Goal: Task Accomplishment & Management: Use online tool/utility

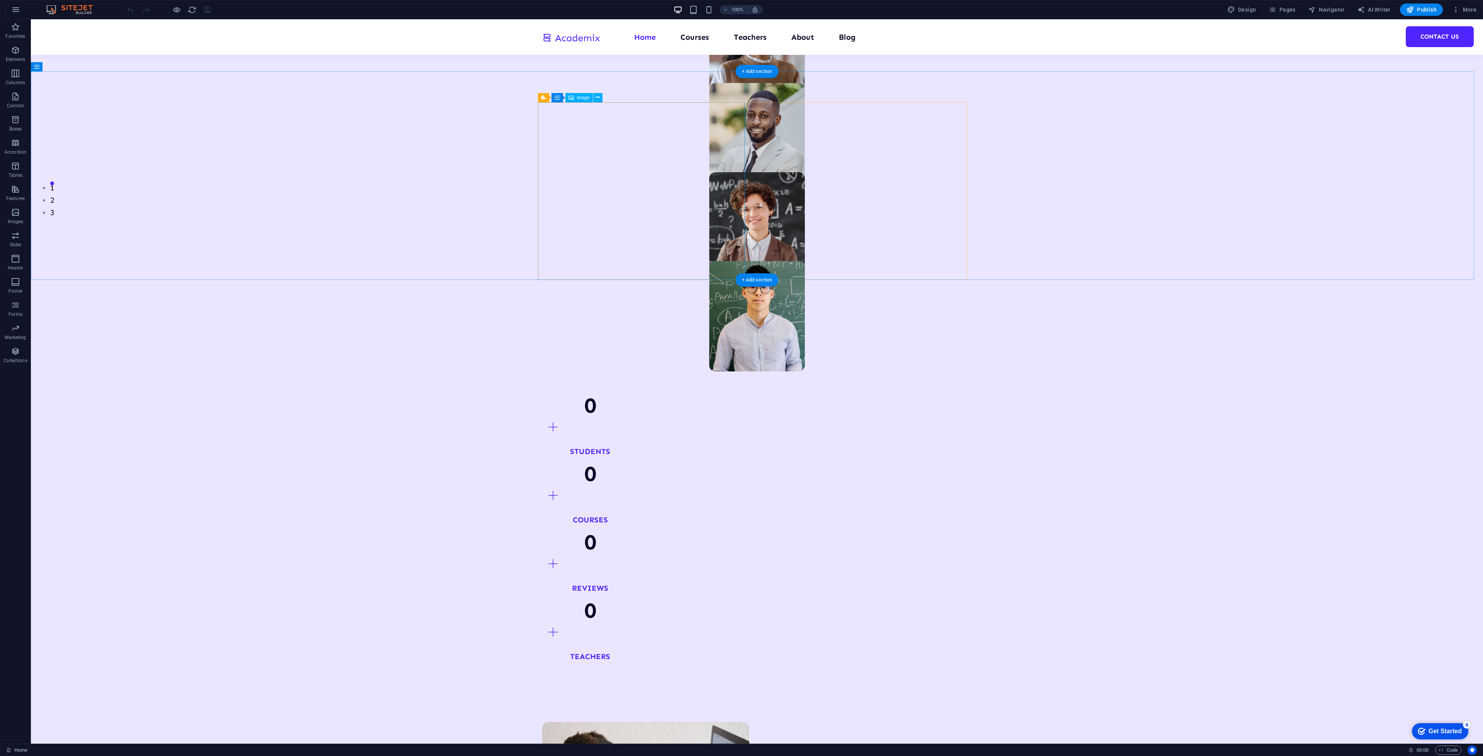
scroll to position [637, 0]
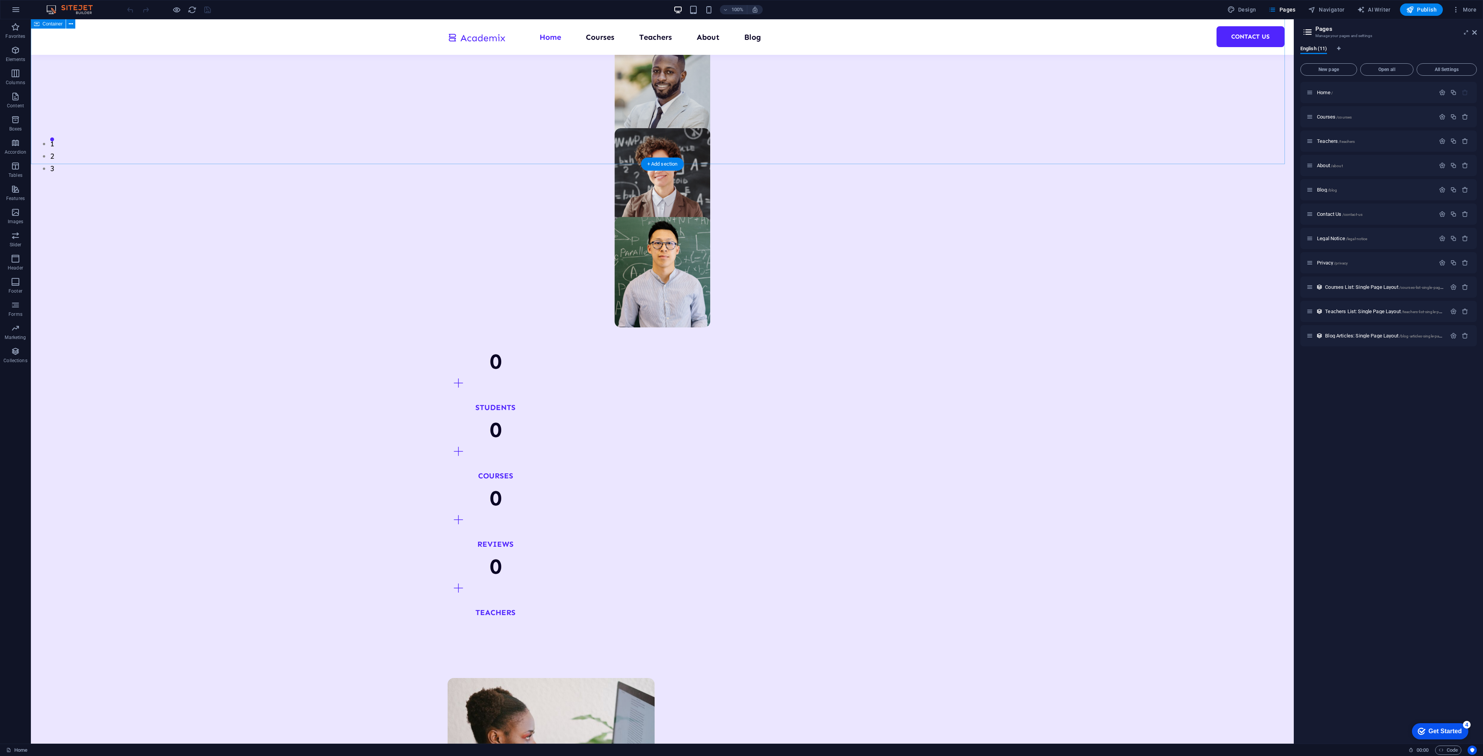
scroll to position [290, 0]
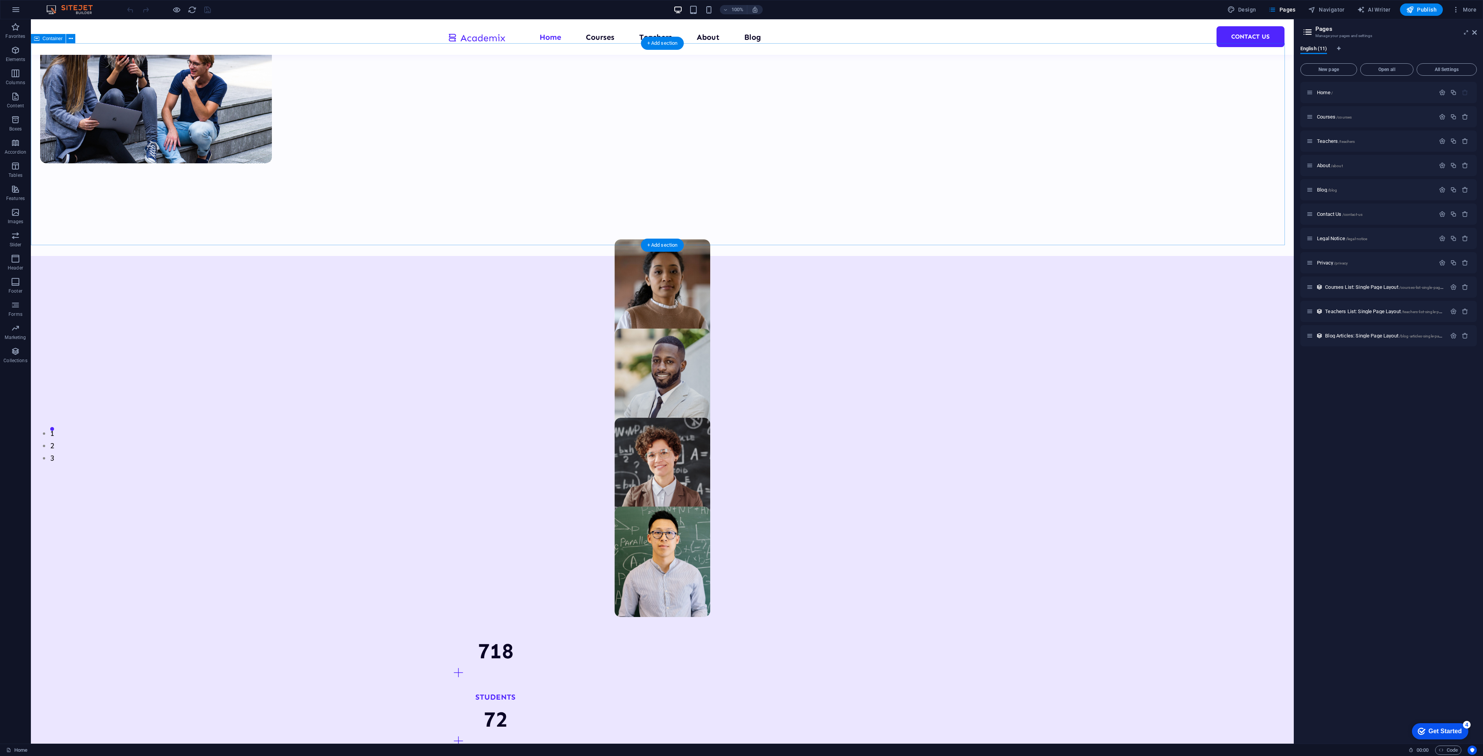
click at [327, 256] on div "718 Students 72 Courses 144 Reviews 14 TEACHERS" at bounding box center [662, 596] width 1263 height 681
click at [307, 256] on div "997 Students 100 Courses 199 Reviews 20 TEACHERS" at bounding box center [662, 596] width 1263 height 681
click at [307, 256] on div "1000 Students 100 Courses 200 Reviews 20 TEACHERS" at bounding box center [662, 596] width 1263 height 681
select select "multiple-waves"
select select "rem"
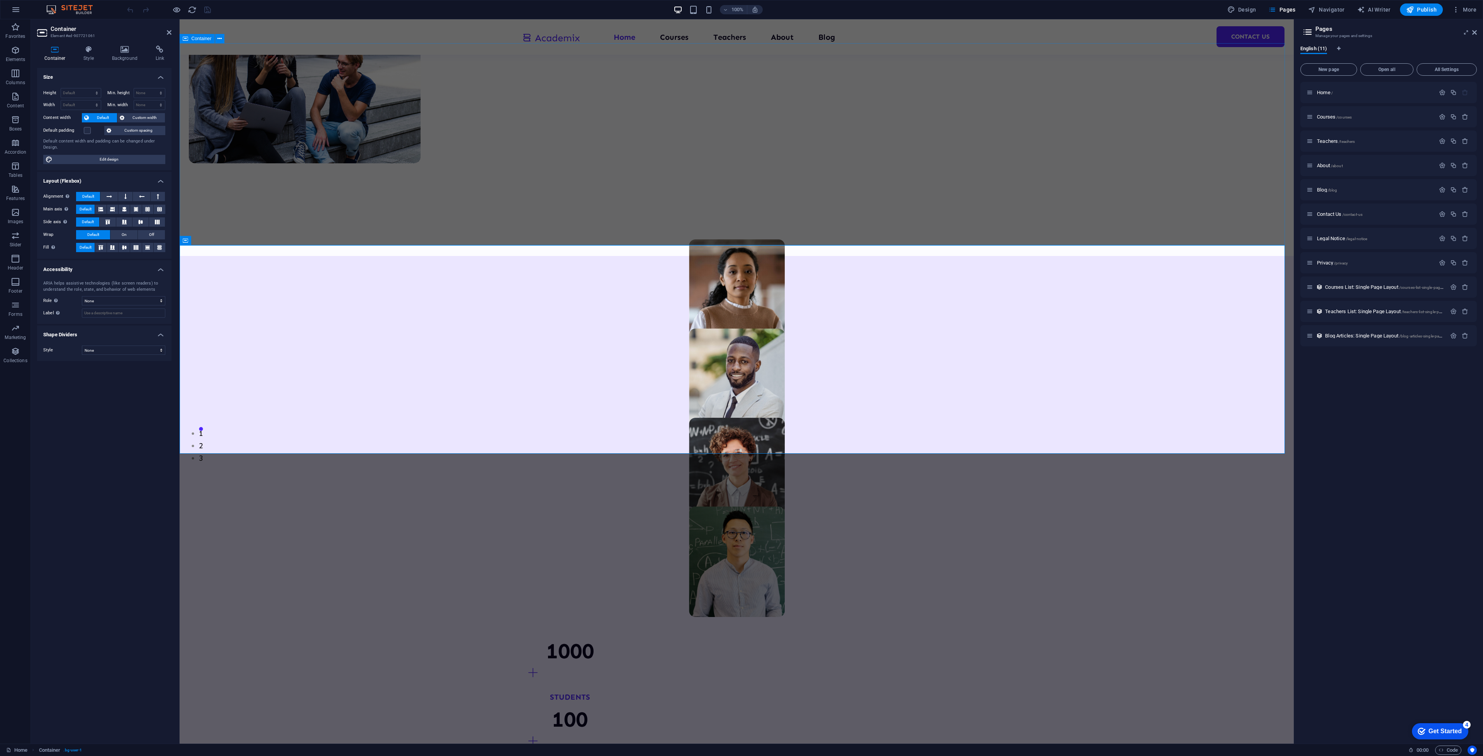
click at [294, 256] on div "1000 Students 100 Courses 200 Reviews 20 TEACHERS" at bounding box center [737, 596] width 1114 height 681
select select "multiple-waves"
select select "rem"
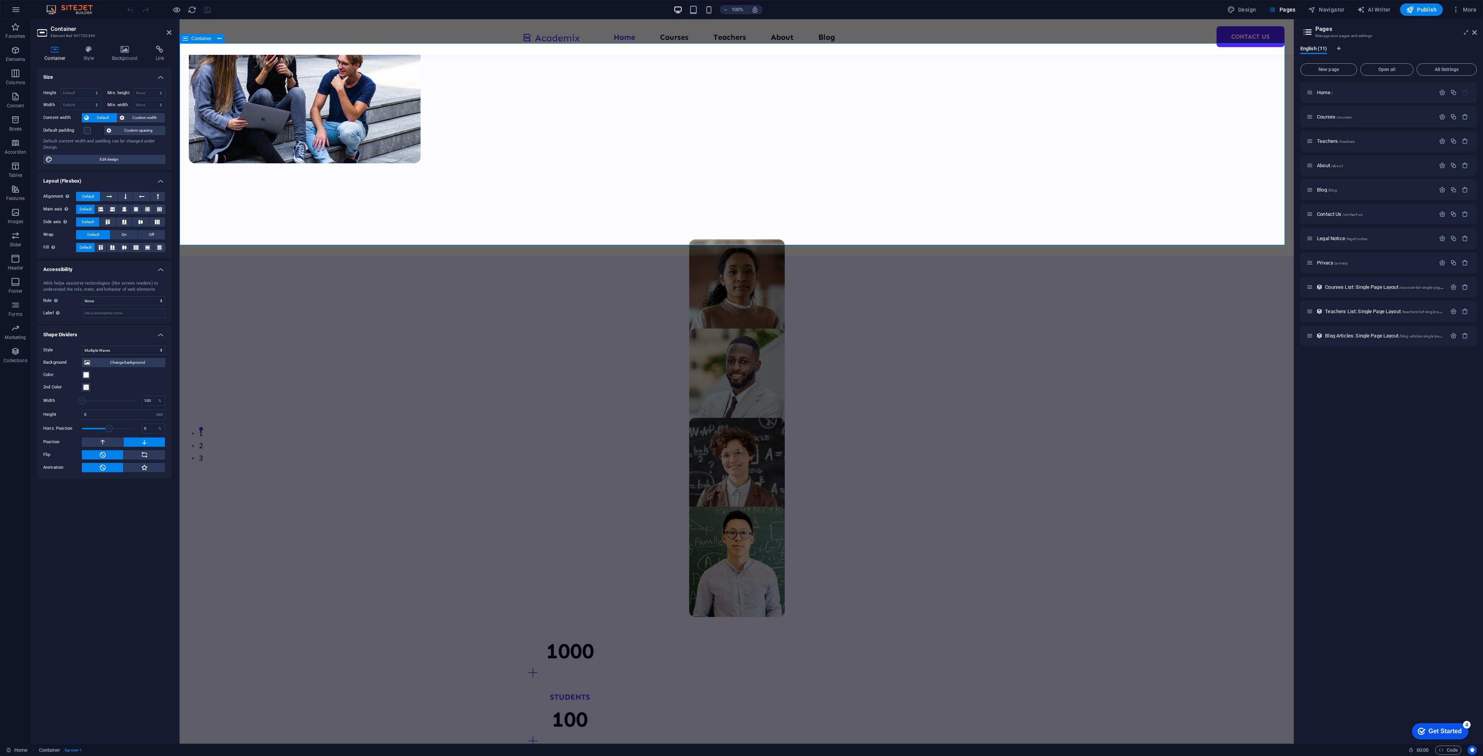
scroll to position [174, 0]
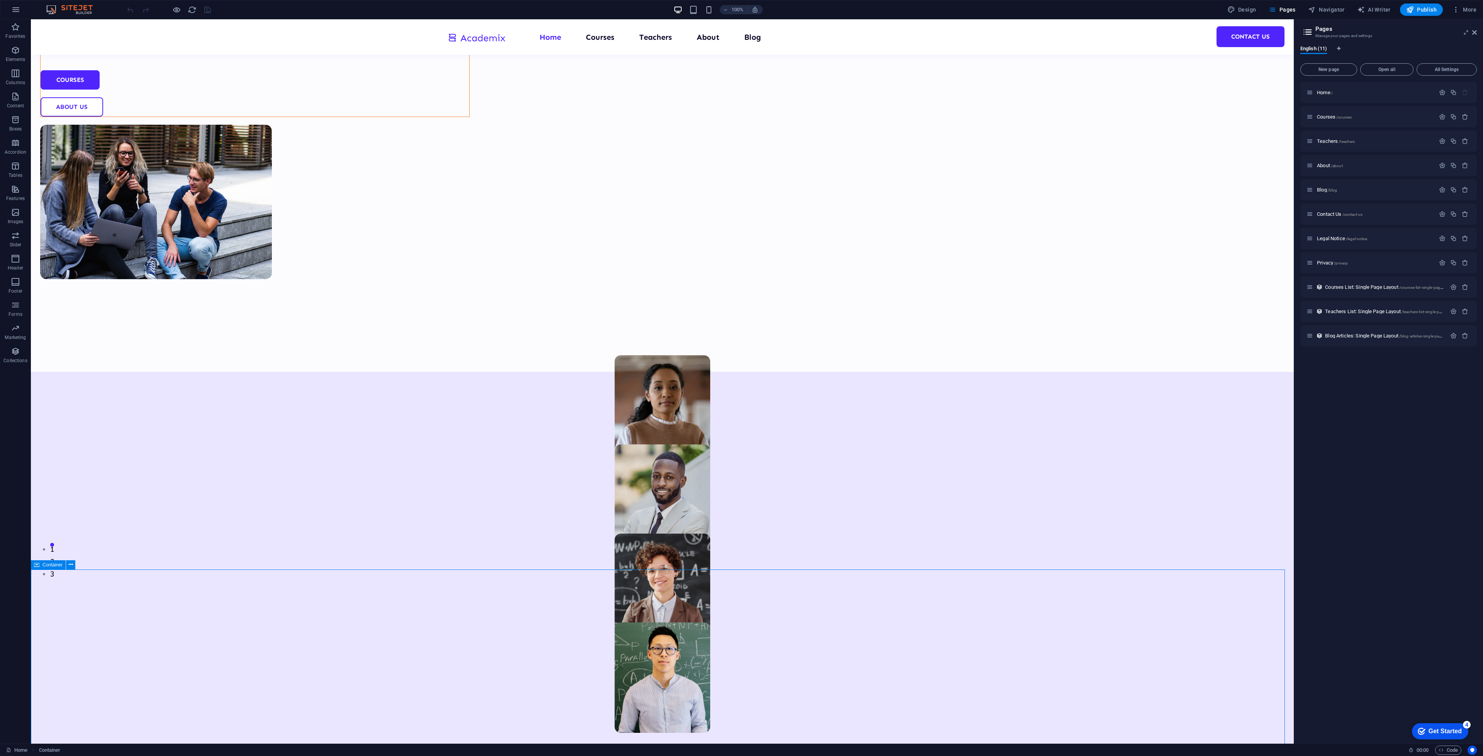
click at [1235, 7] on icon "button" at bounding box center [1231, 10] width 8 height 8
select select "px"
select select "400"
select select "px"
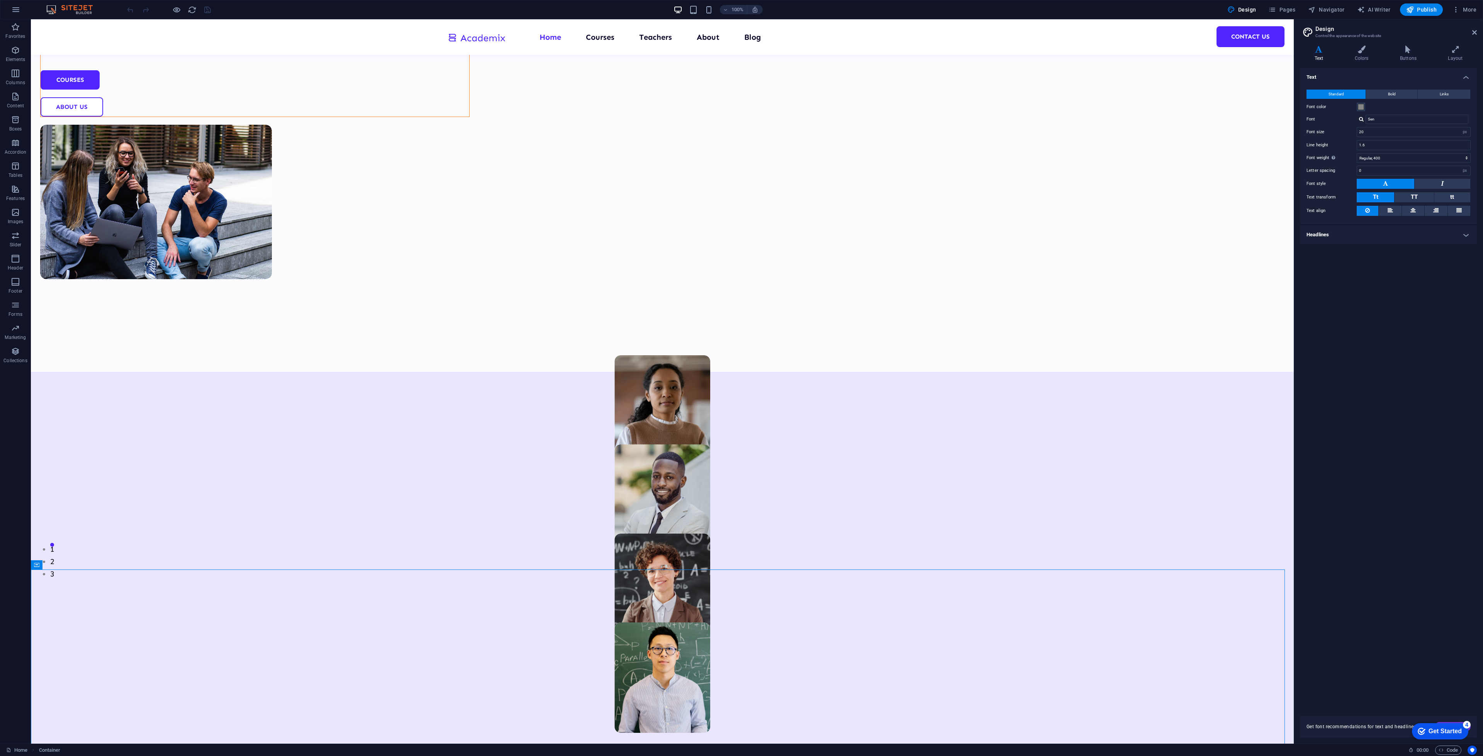
click at [1392, 235] on h4 "Headlines" at bounding box center [1388, 234] width 176 height 19
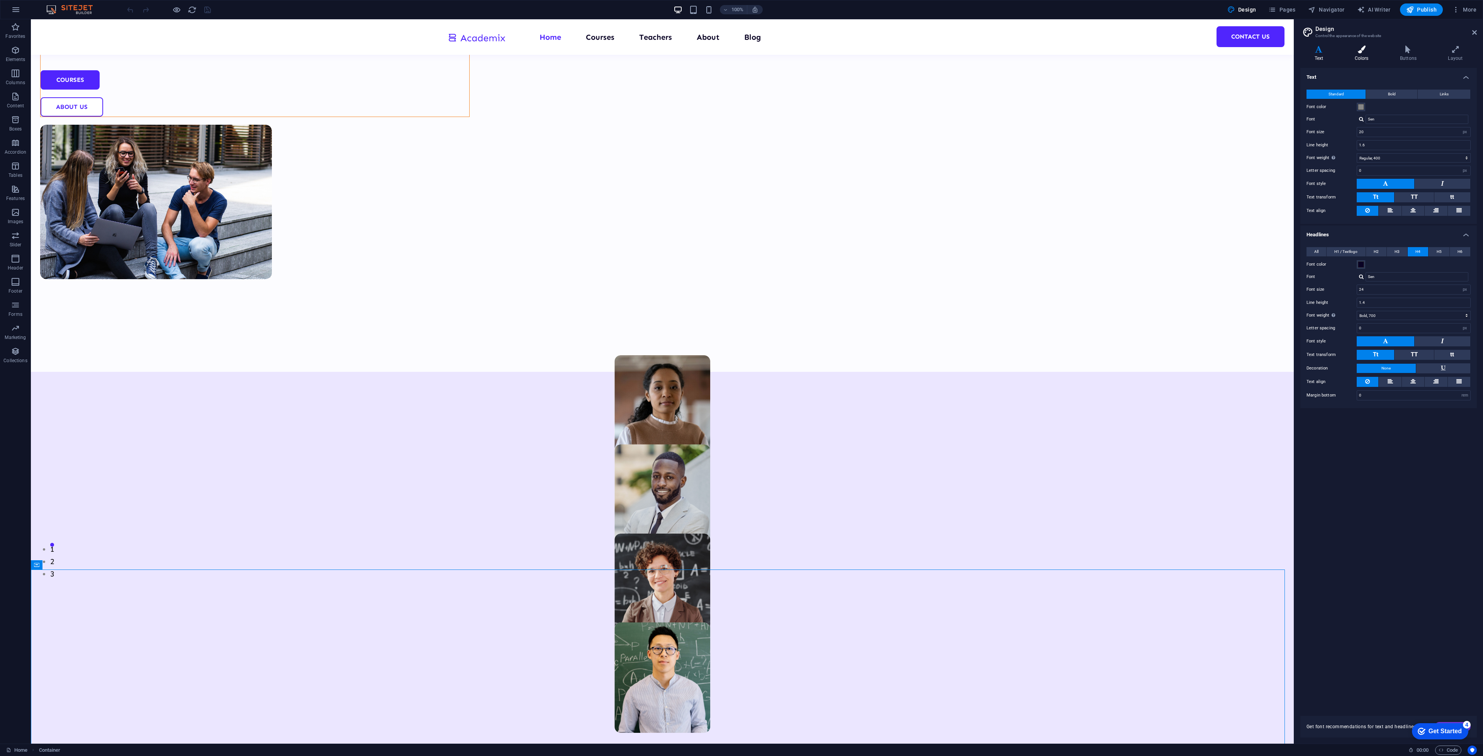
click at [1359, 56] on h4 "Colors" at bounding box center [1362, 54] width 45 height 16
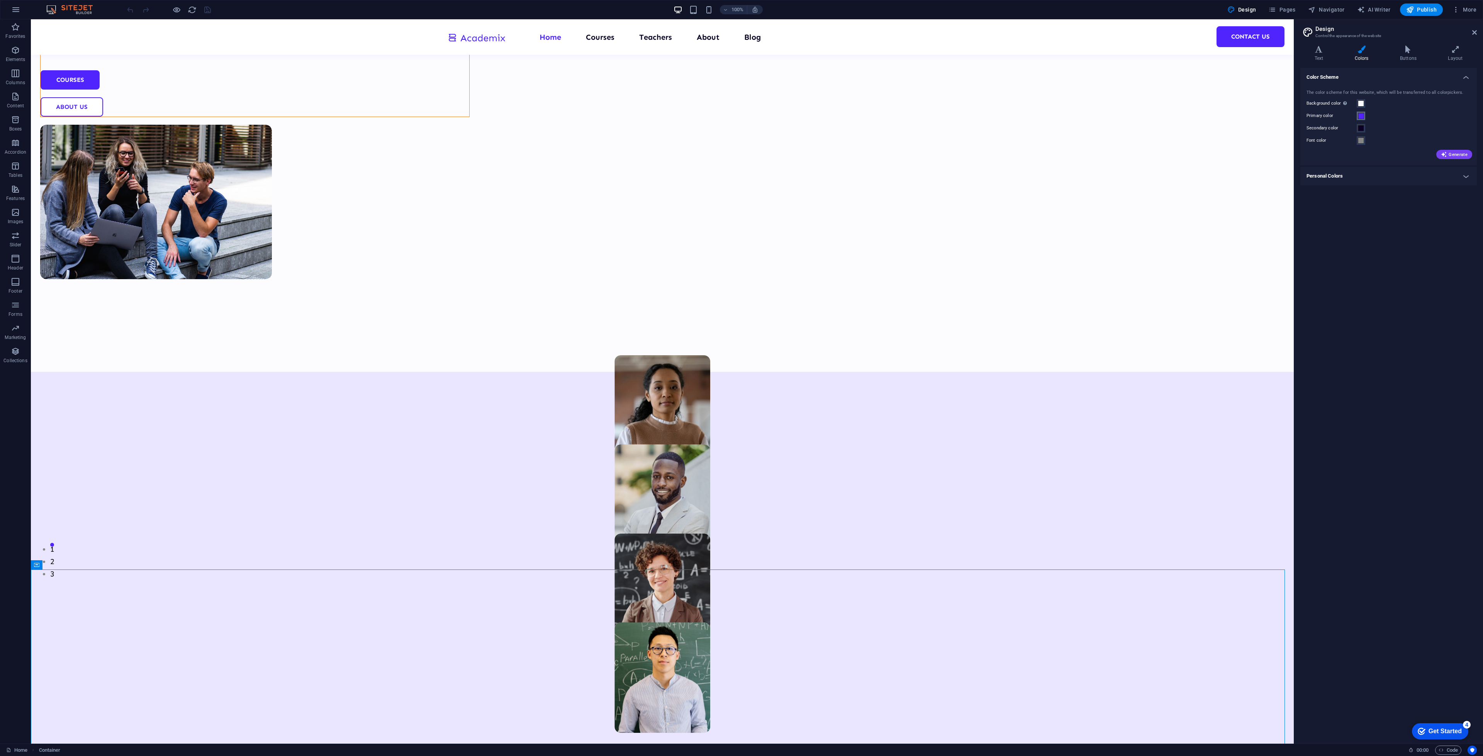
click at [1358, 115] on span at bounding box center [1361, 116] width 6 height 6
drag, startPoint x: 1453, startPoint y: 123, endPoint x: 1463, endPoint y: 126, distance: 11.0
click at [1463, 126] on div at bounding box center [1462, 126] width 3 height 3
click at [1474, 136] on div at bounding box center [1472, 155] width 12 height 62
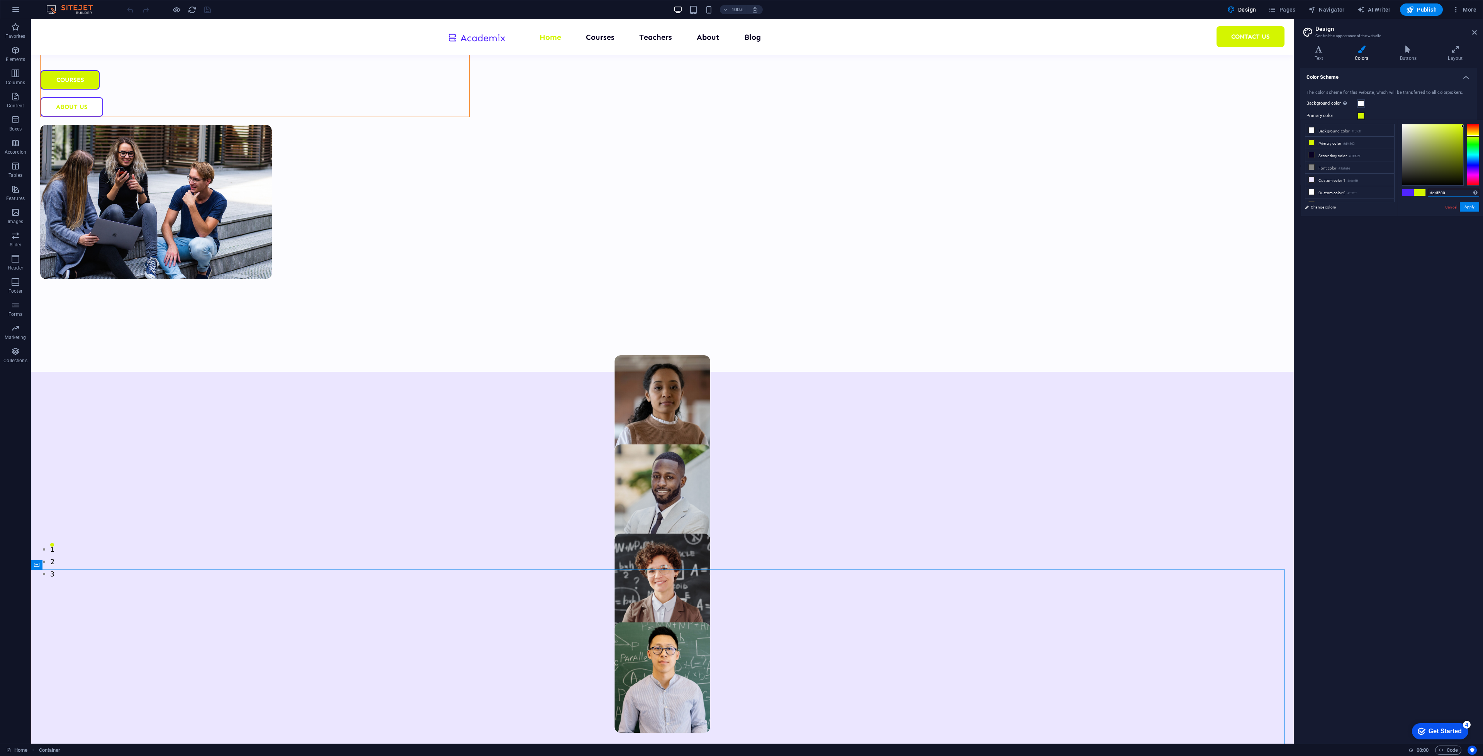
click at [1438, 193] on input "#d4f500" at bounding box center [1452, 193] width 51 height 8
paste input "7B1E1E"
click at [1360, 155] on small "#090224" at bounding box center [1354, 156] width 12 height 5
click at [1436, 191] on input "#090224" at bounding box center [1452, 193] width 51 height 8
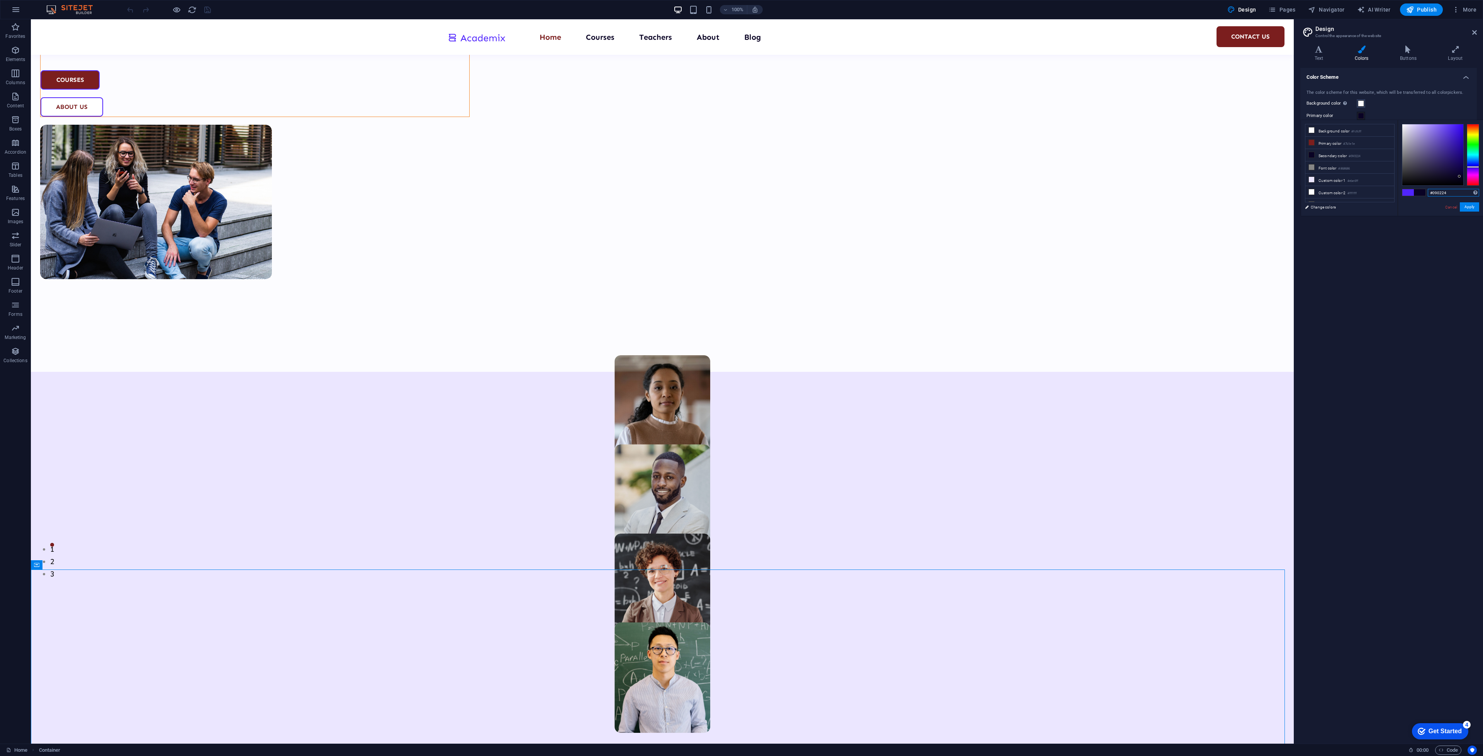
click at [1436, 191] on input "#090224" at bounding box center [1452, 193] width 51 height 8
paste input "C9A66B"
type input "#c9a66b"
click at [1443, 272] on div "Color Scheme The color scheme for this website, which will be transferred to al…" at bounding box center [1388, 402] width 176 height 669
click at [1341, 115] on label "Primary color" at bounding box center [1331, 115] width 50 height 9
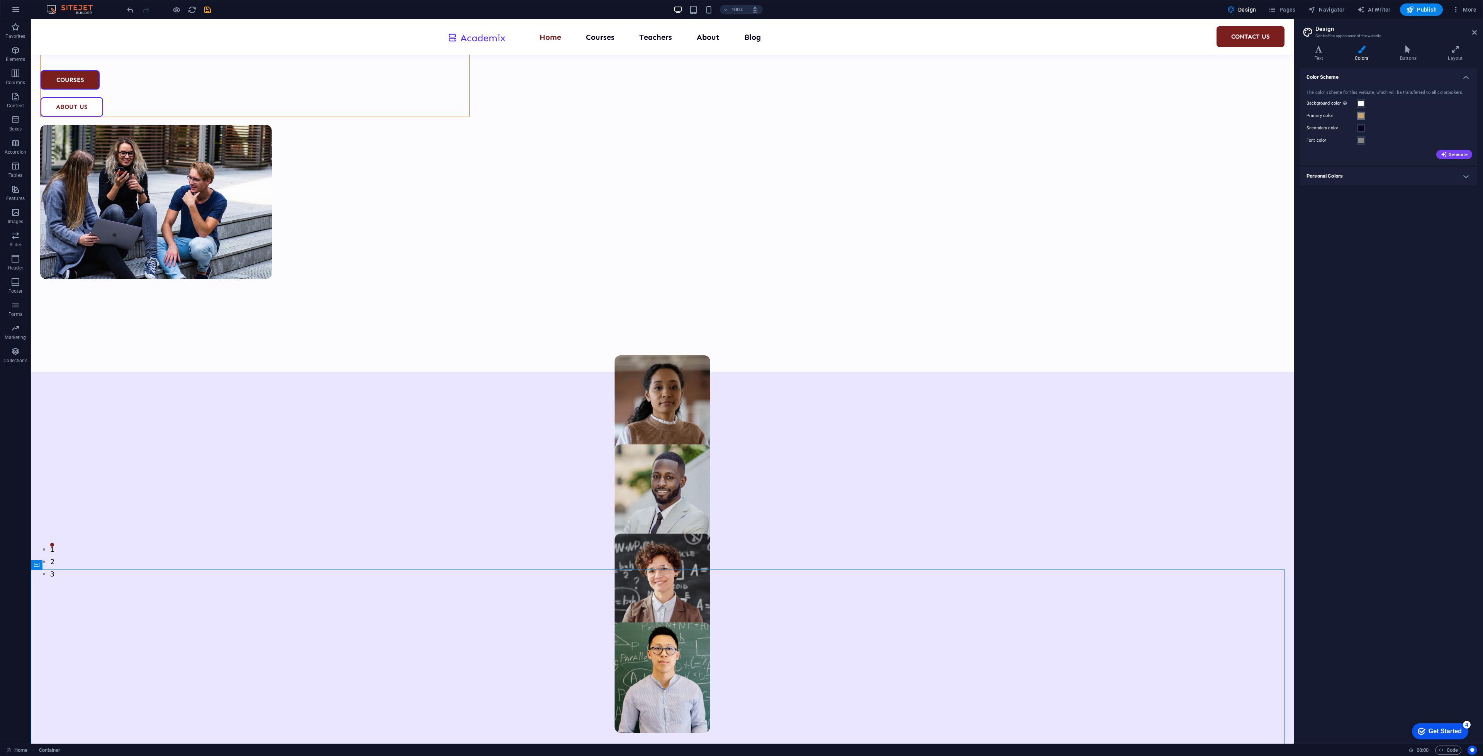
click at [1356, 115] on button "Primary color" at bounding box center [1360, 116] width 8 height 8
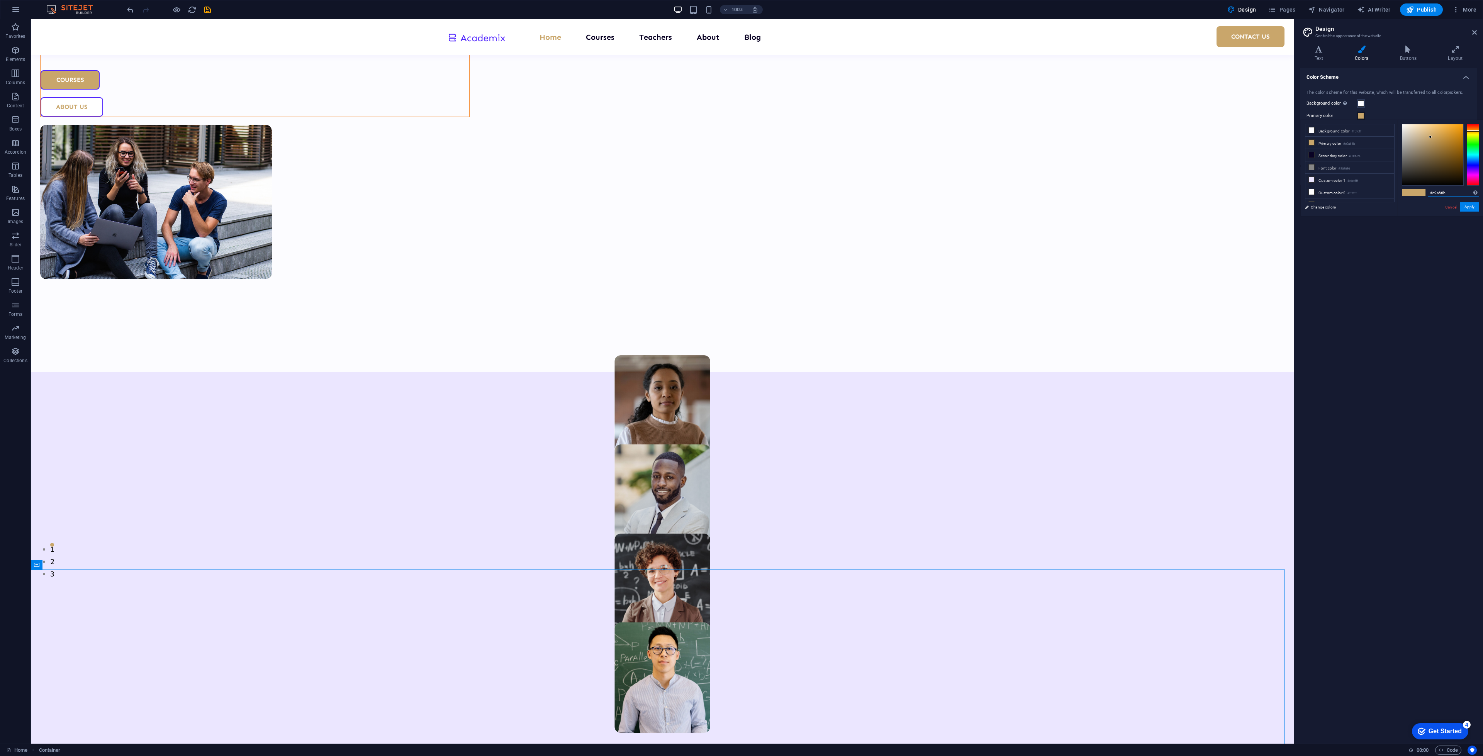
click at [1436, 192] on input "#c9a66b" at bounding box center [1452, 193] width 51 height 8
paste input "7B1E1E"
click at [1408, 191] on span at bounding box center [1408, 192] width 12 height 7
click at [1408, 195] on span at bounding box center [1408, 192] width 12 height 7
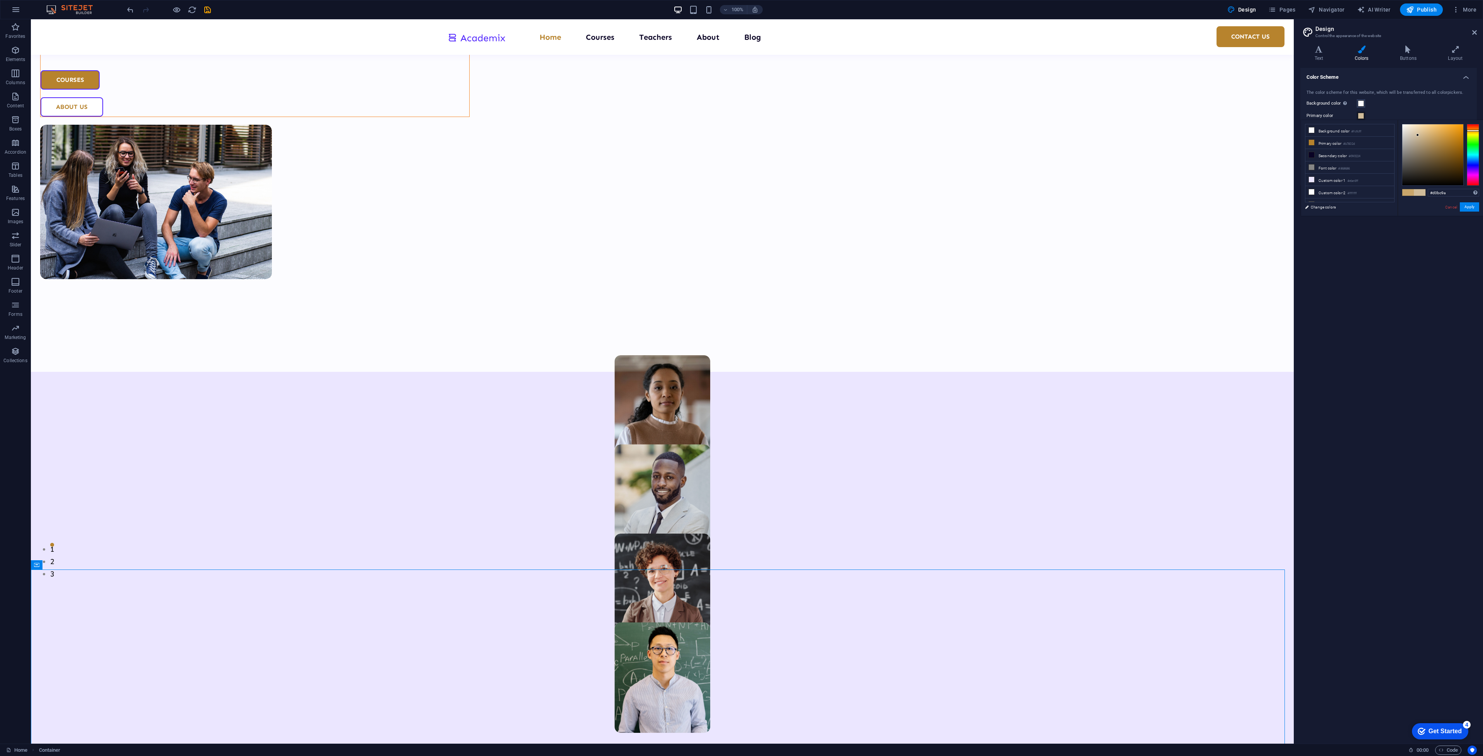
drag, startPoint x: 1427, startPoint y: 137, endPoint x: 1417, endPoint y: 135, distance: 10.2
click at [1417, 135] on div at bounding box center [1432, 154] width 61 height 61
click at [1436, 195] on input "#d0bc9a" at bounding box center [1452, 193] width 51 height 8
paste input "7B1E1E"
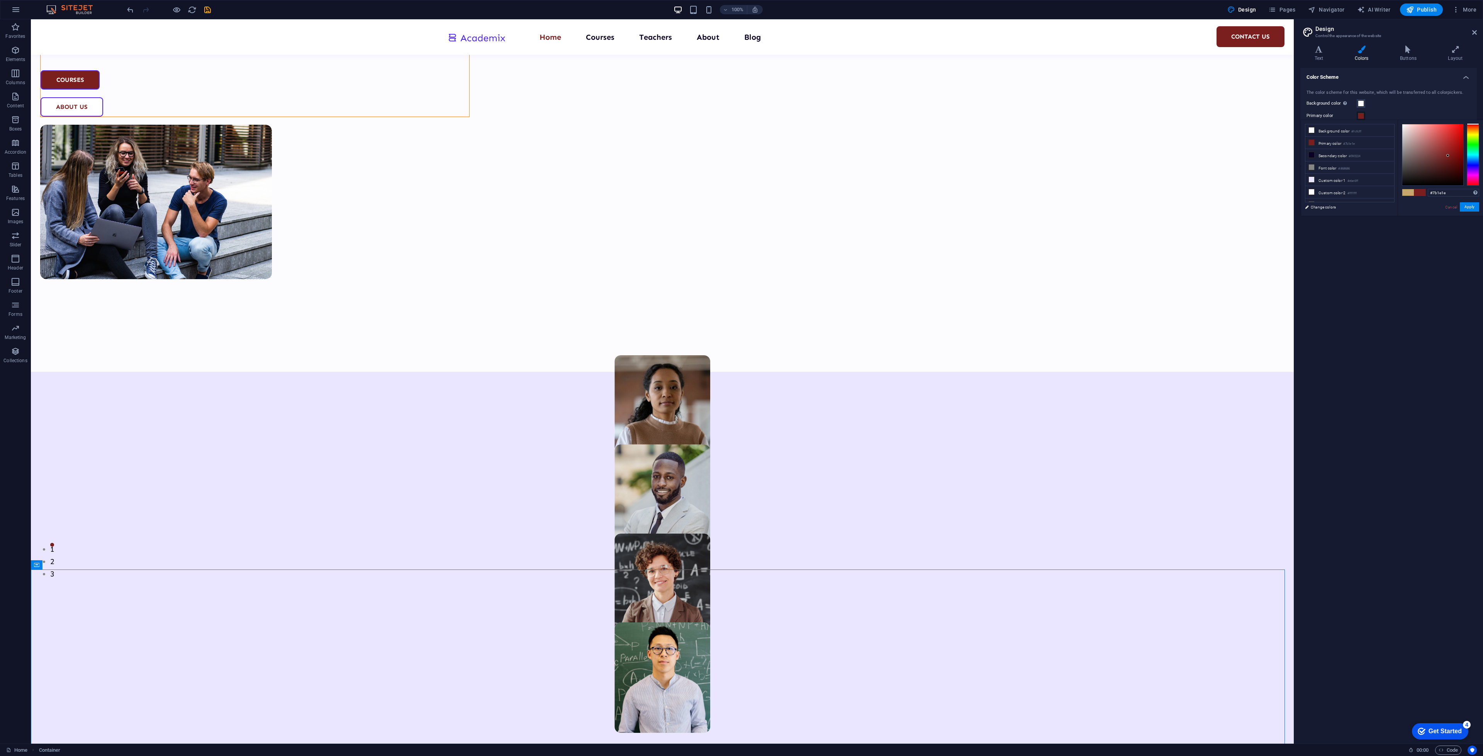
click at [1394, 272] on div "Color Scheme The color scheme for this website, which will be transferred to al…" at bounding box center [1388, 402] width 176 height 669
click at [1346, 116] on label "Primary color" at bounding box center [1331, 115] width 50 height 9
click at [1356, 116] on button "Primary color" at bounding box center [1360, 116] width 8 height 8
click at [1409, 192] on span at bounding box center [1408, 192] width 12 height 7
click at [1405, 192] on span at bounding box center [1408, 192] width 12 height 7
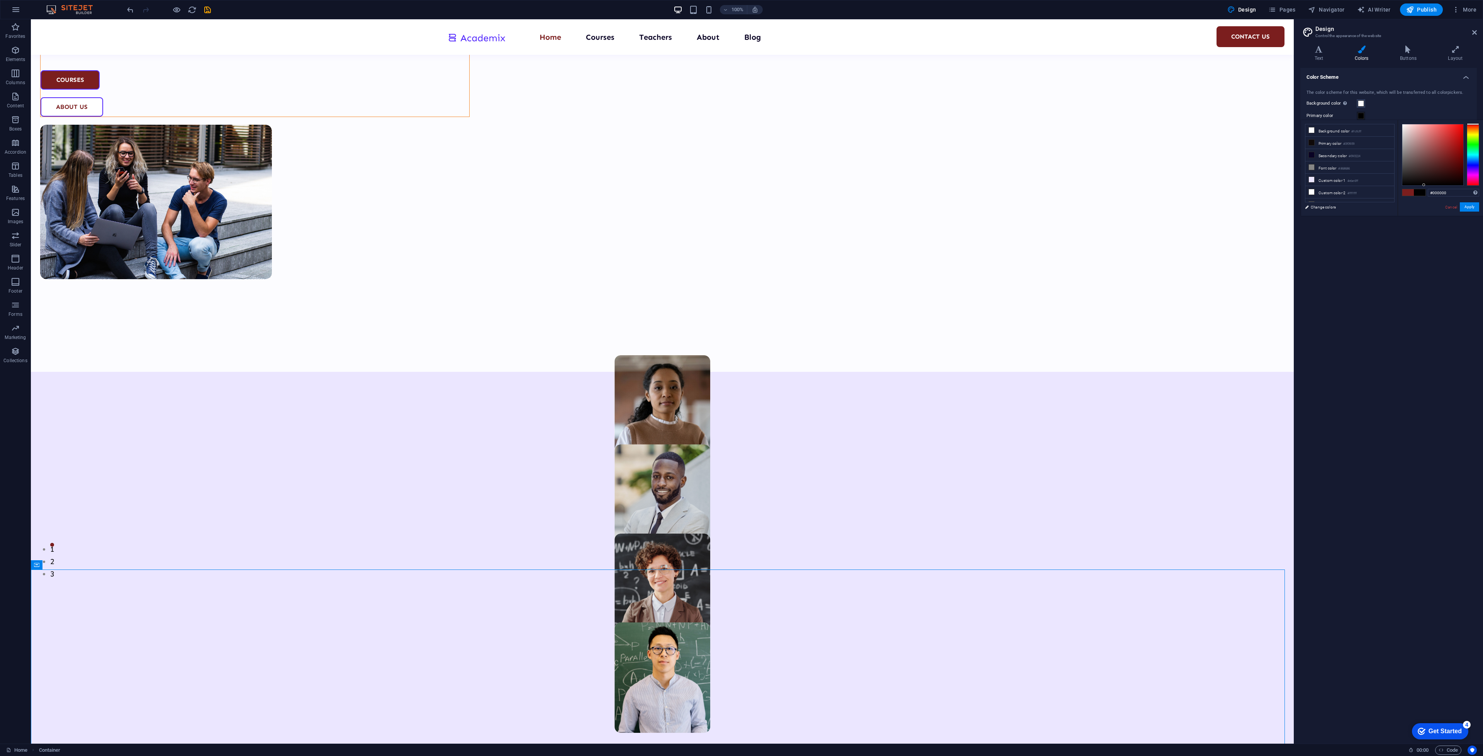
drag, startPoint x: 1449, startPoint y: 154, endPoint x: 1424, endPoint y: 185, distance: 40.4
click at [1424, 185] on div at bounding box center [1432, 154] width 61 height 61
click at [1441, 190] on input "#000000" at bounding box center [1452, 193] width 51 height 8
paste input "7B1E1E"
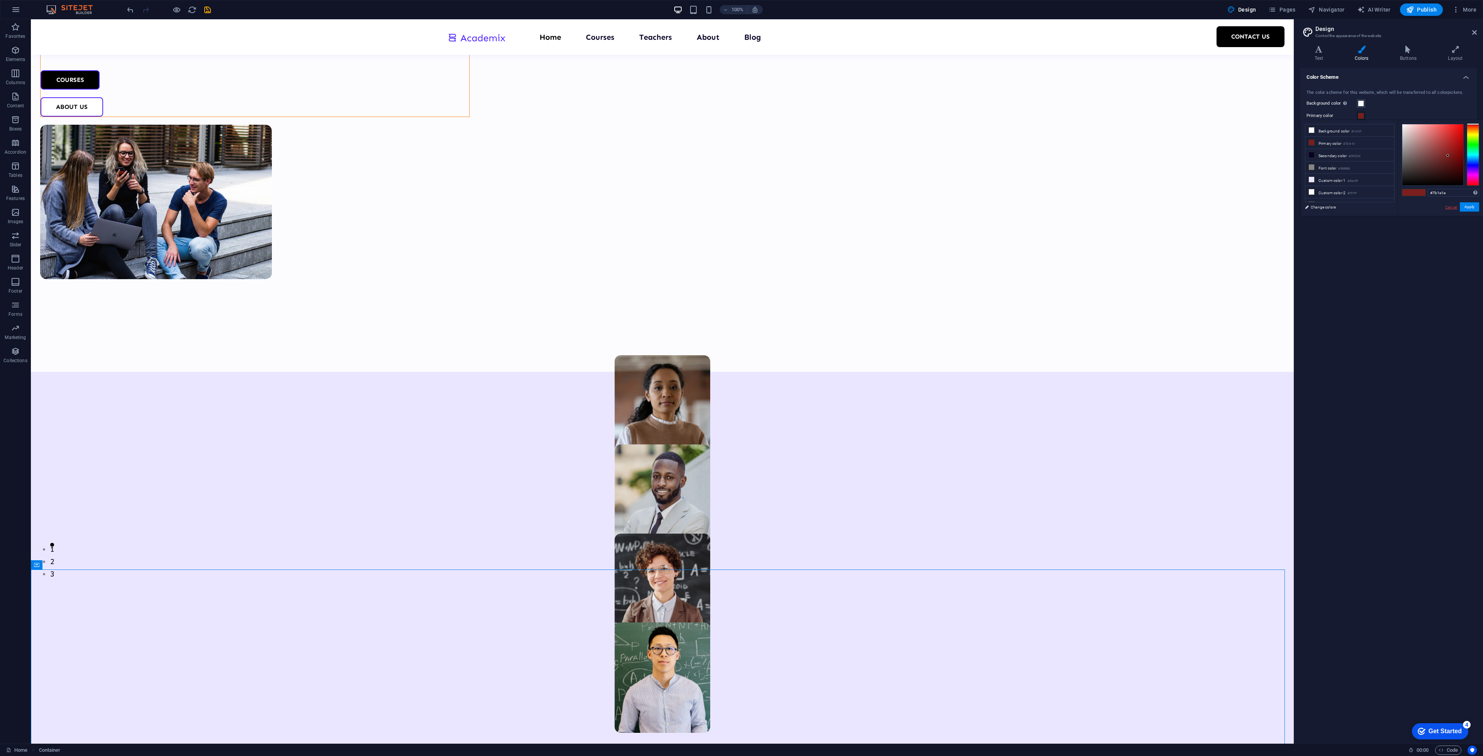
click at [1453, 207] on link "Cancel" at bounding box center [1451, 207] width 14 height 6
click at [1356, 116] on button "Primary color" at bounding box center [1360, 116] width 8 height 8
click at [1446, 208] on link "Cancel" at bounding box center [1451, 207] width 14 height 6
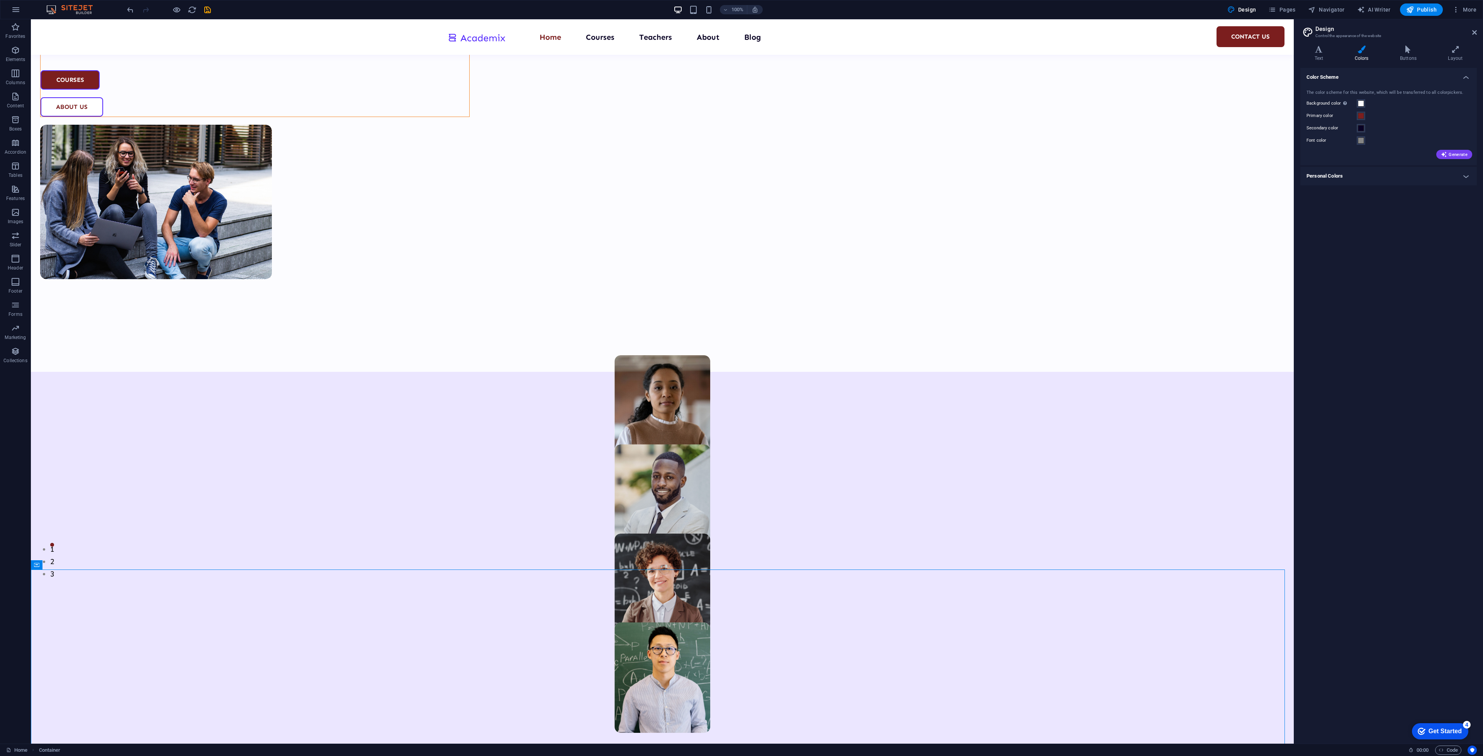
click at [1350, 126] on label "Secondary color" at bounding box center [1331, 128] width 50 height 9
click at [1356, 126] on button "Secondary color" at bounding box center [1360, 128] width 8 height 8
click at [1343, 110] on div "The color scheme for this website, which will be transferred to all colorpicker…" at bounding box center [1388, 124] width 180 height 84
click at [1344, 114] on label "Primary color" at bounding box center [1331, 115] width 50 height 9
click at [1356, 114] on button "Primary color" at bounding box center [1360, 116] width 8 height 8
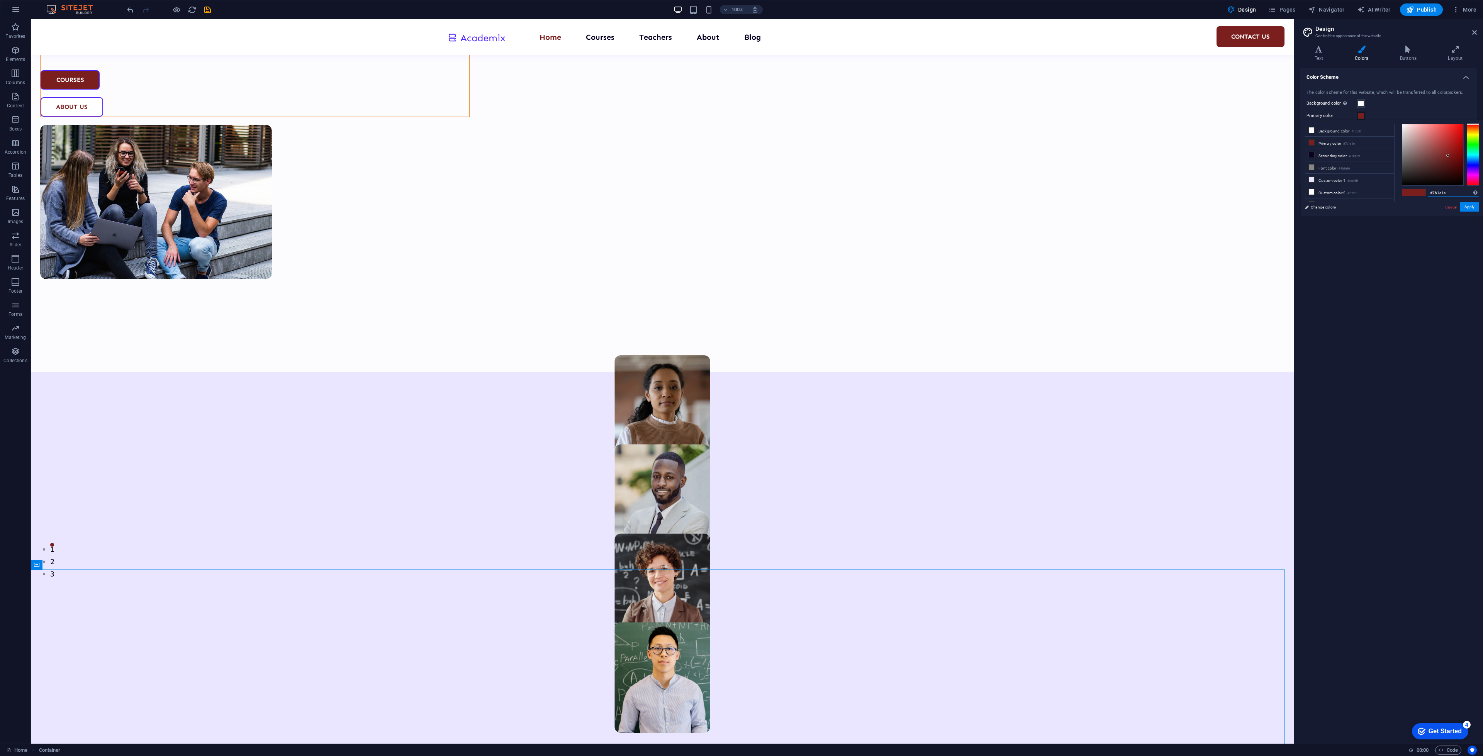
click at [1440, 189] on input "#7b1e1e" at bounding box center [1452, 193] width 51 height 8
paste input "B1E1E"
type input "#7b1e1e"
click at [1466, 209] on button "Apply" at bounding box center [1468, 206] width 19 height 9
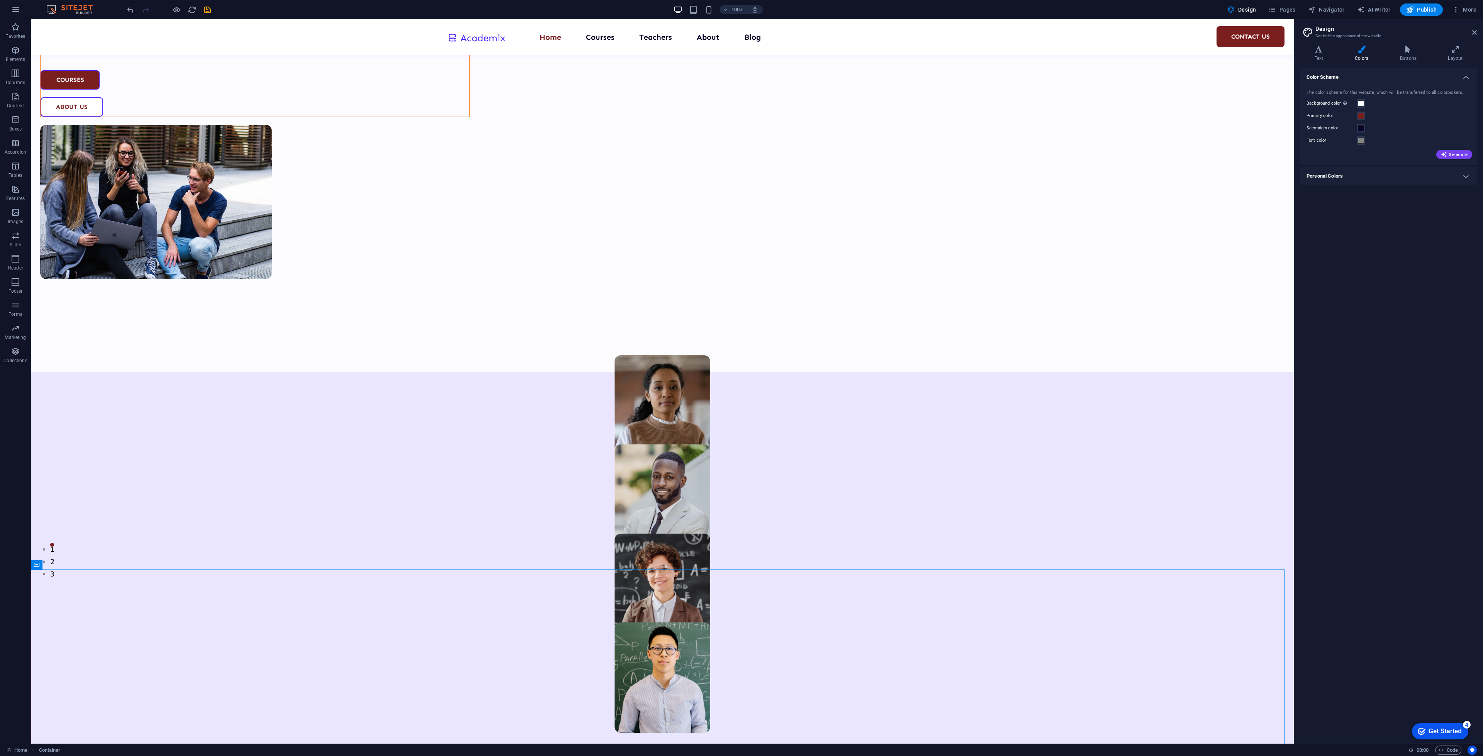
click at [1333, 128] on label "Secondary color" at bounding box center [1331, 128] width 50 height 9
click at [1356, 128] on button "Secondary color" at bounding box center [1360, 128] width 8 height 8
click at [1356, 168] on small "#090224" at bounding box center [1354, 168] width 12 height 5
click at [1439, 207] on input "#090224" at bounding box center [1452, 205] width 51 height 8
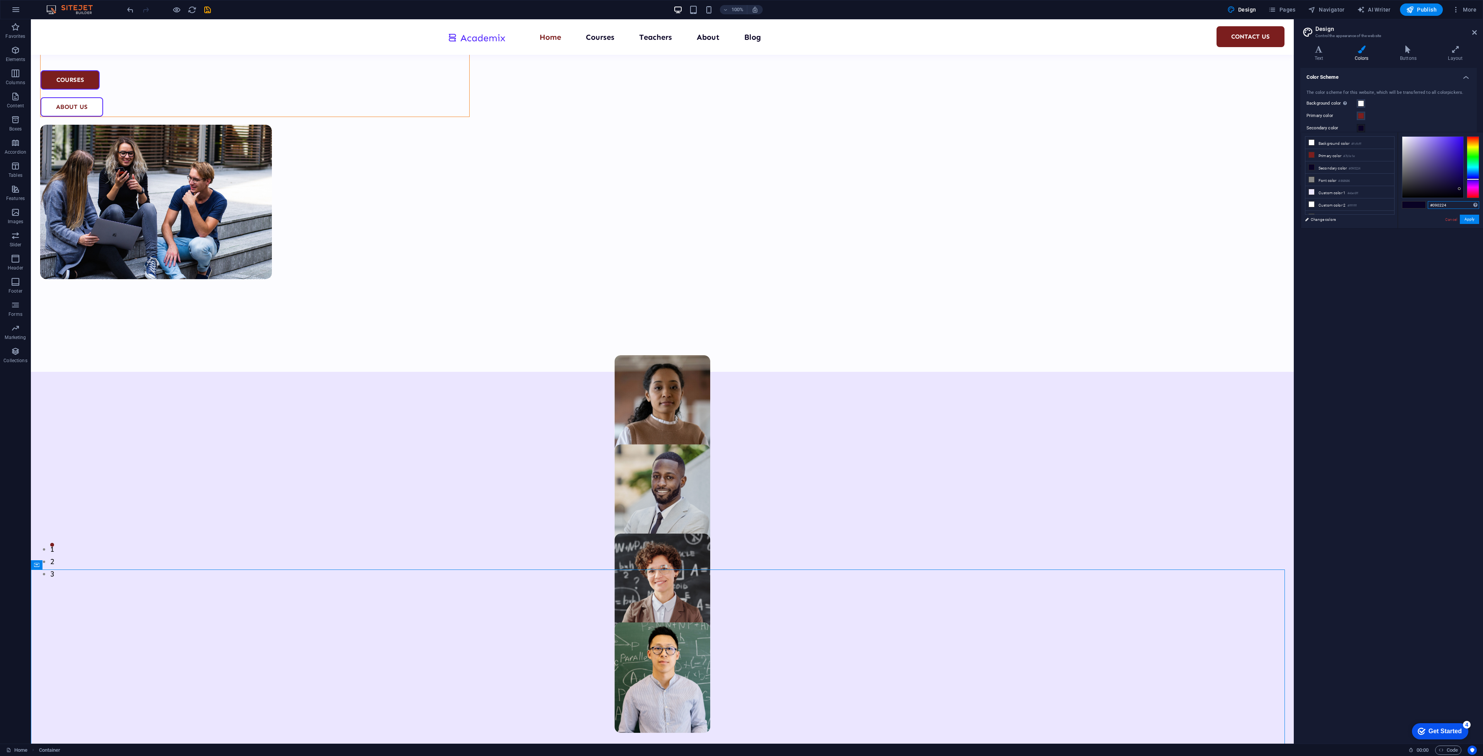
paste input "C9A66B"
type input "#c9a66b"
click at [1471, 221] on button "Apply" at bounding box center [1468, 219] width 19 height 9
click at [1344, 142] on label "Font color" at bounding box center [1331, 140] width 50 height 9
click at [1356, 142] on button "Font color" at bounding box center [1360, 140] width 8 height 8
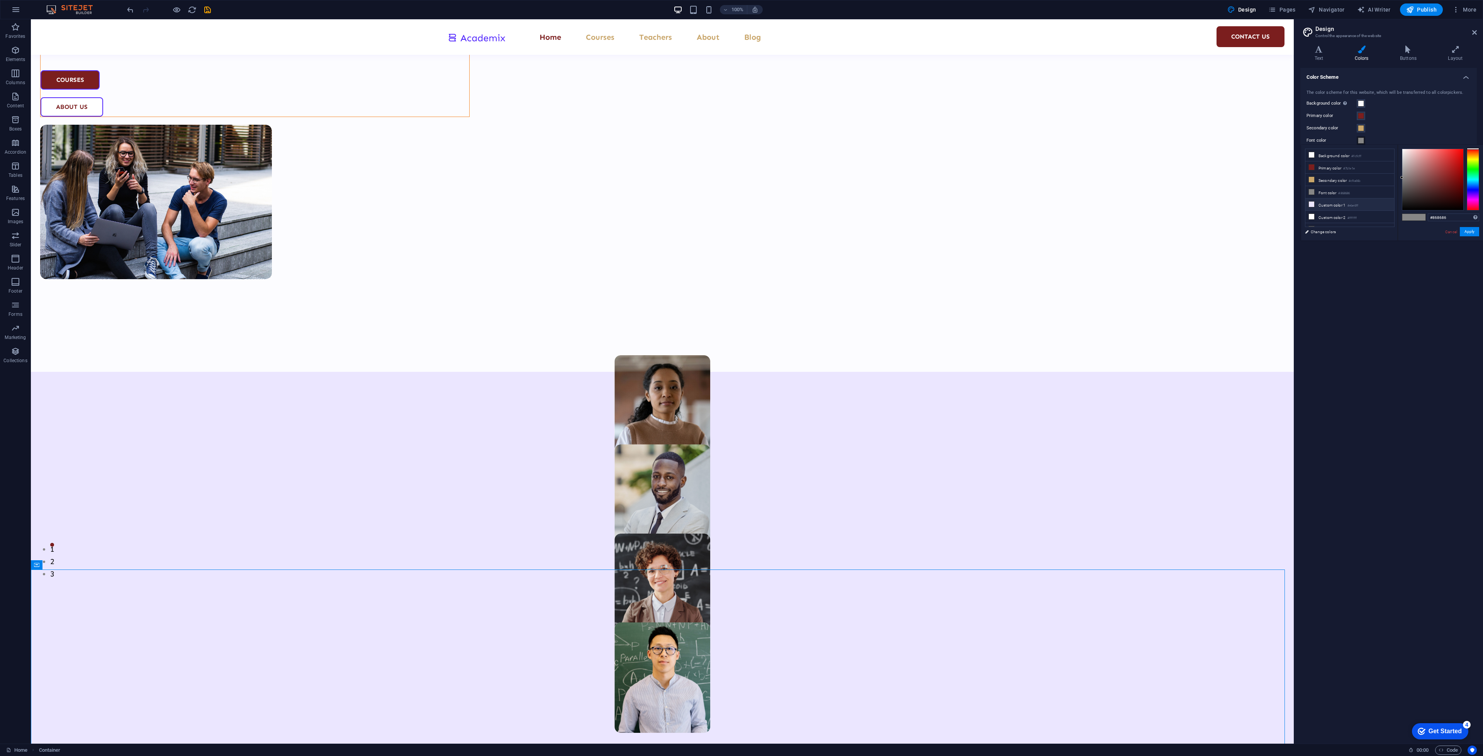
scroll to position [18, 0]
click at [1353, 197] on small "#ffffff" at bounding box center [1351, 199] width 9 height 5
click at [1355, 210] on small "#5f5f5f" at bounding box center [1352, 212] width 10 height 5
click at [1435, 218] on input "#5f5f5f" at bounding box center [1452, 218] width 51 height 8
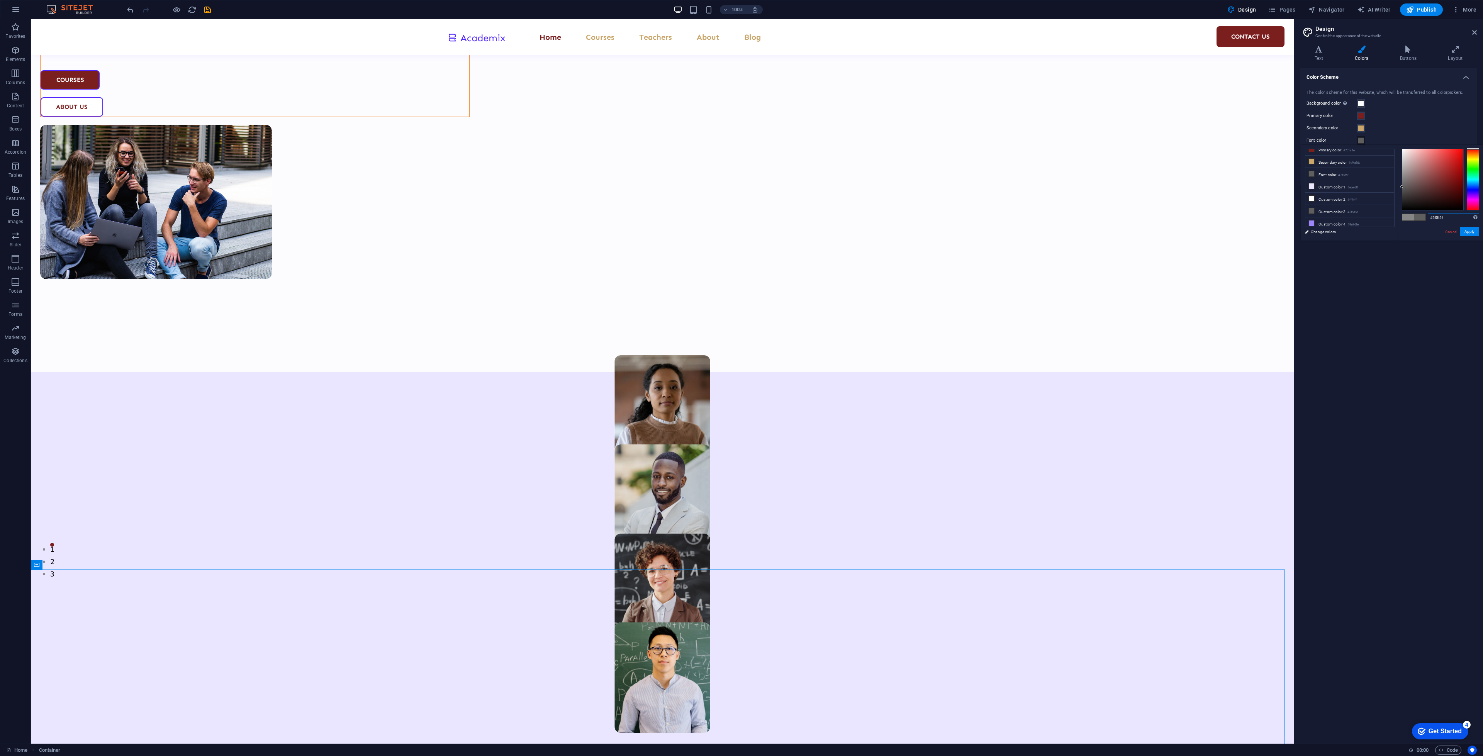
click at [1435, 218] on input "#5f5f5f" at bounding box center [1452, 218] width 51 height 8
paste input "F2F2F2"
click at [1475, 233] on button "Apply" at bounding box center [1468, 231] width 19 height 9
click at [1328, 142] on label "Font color" at bounding box center [1331, 140] width 50 height 9
click at [1356, 142] on button "Font color" at bounding box center [1360, 140] width 8 height 8
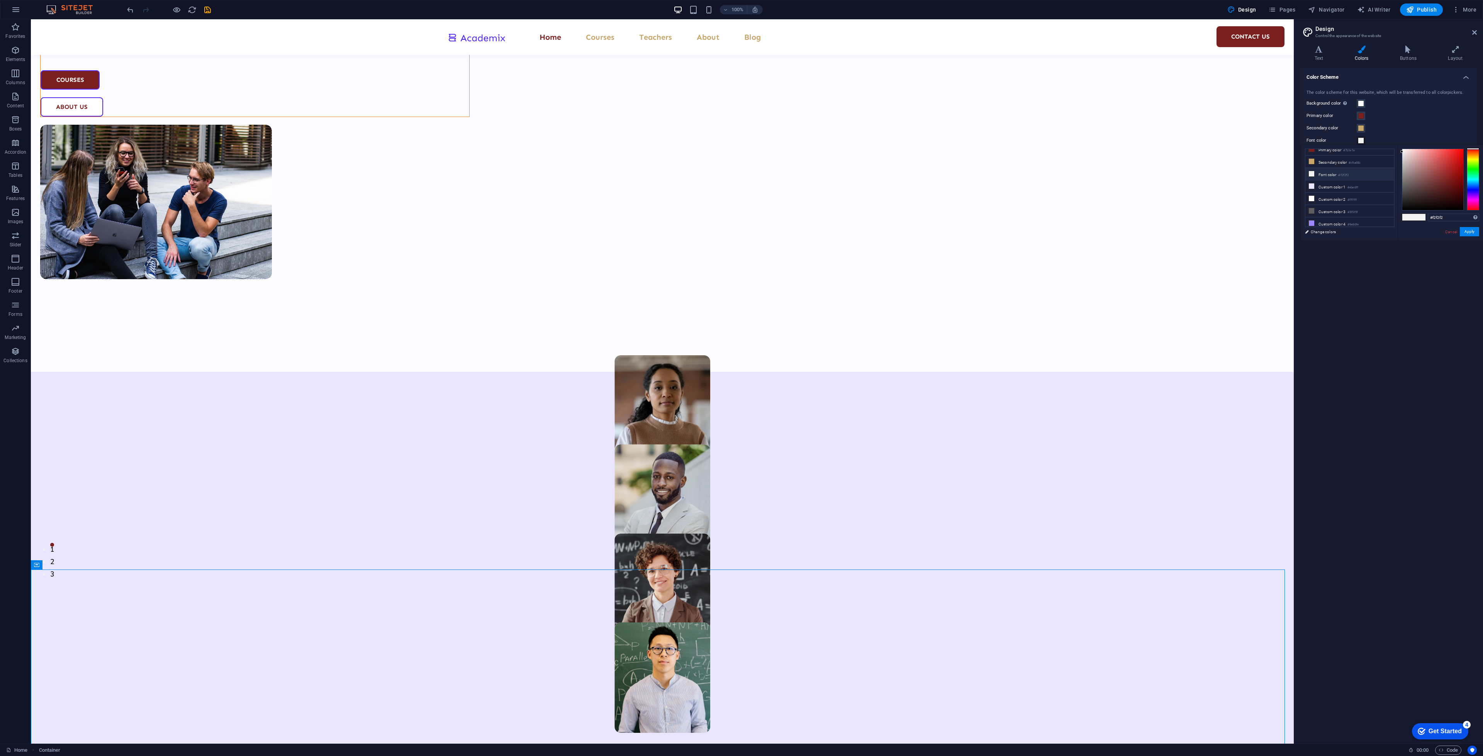
click at [1347, 173] on small "#f2f2f2" at bounding box center [1343, 175] width 10 height 5
click at [1436, 216] on input "#f2f2f2" at bounding box center [1452, 218] width 51 height 8
paste input "1A1A1A"
type input "#1a1a1a"
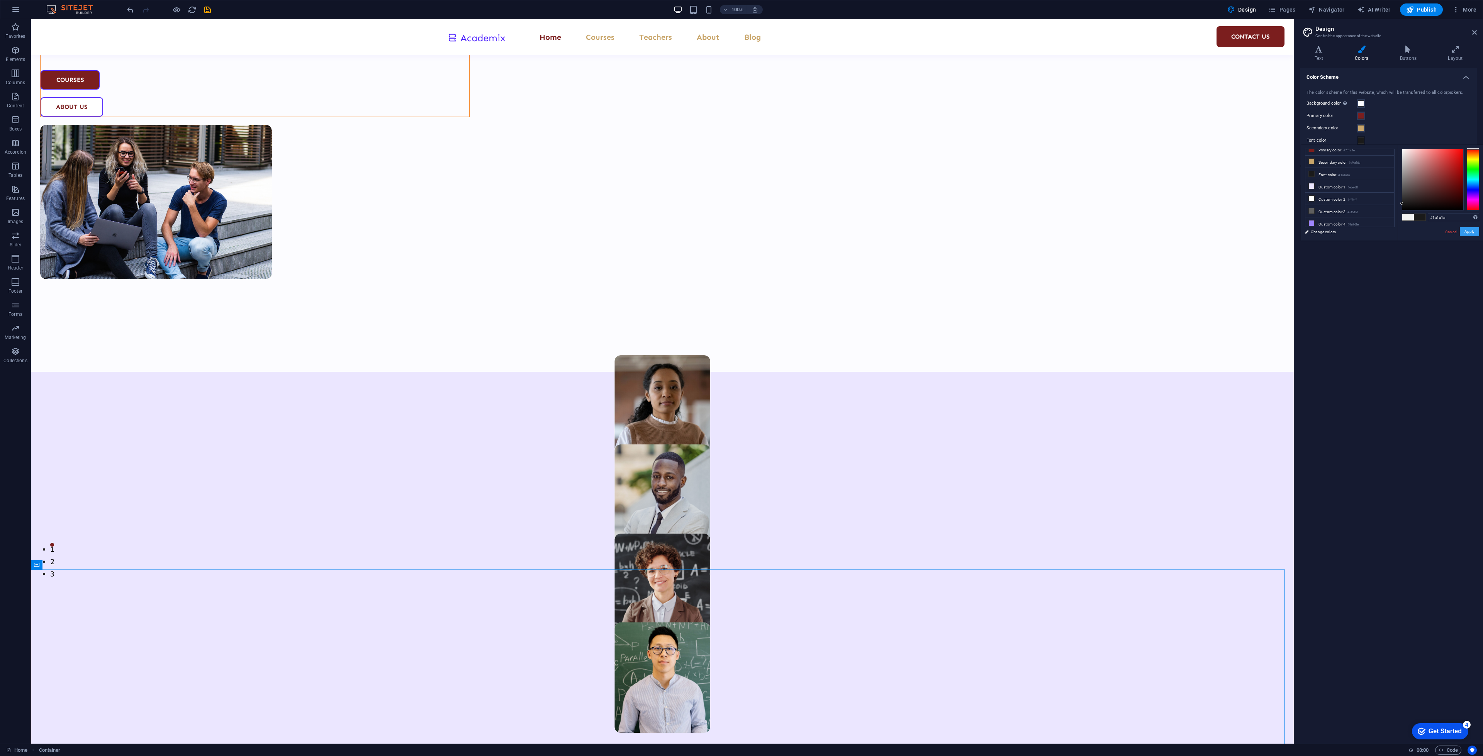
click at [1472, 234] on button "Apply" at bounding box center [1468, 231] width 19 height 9
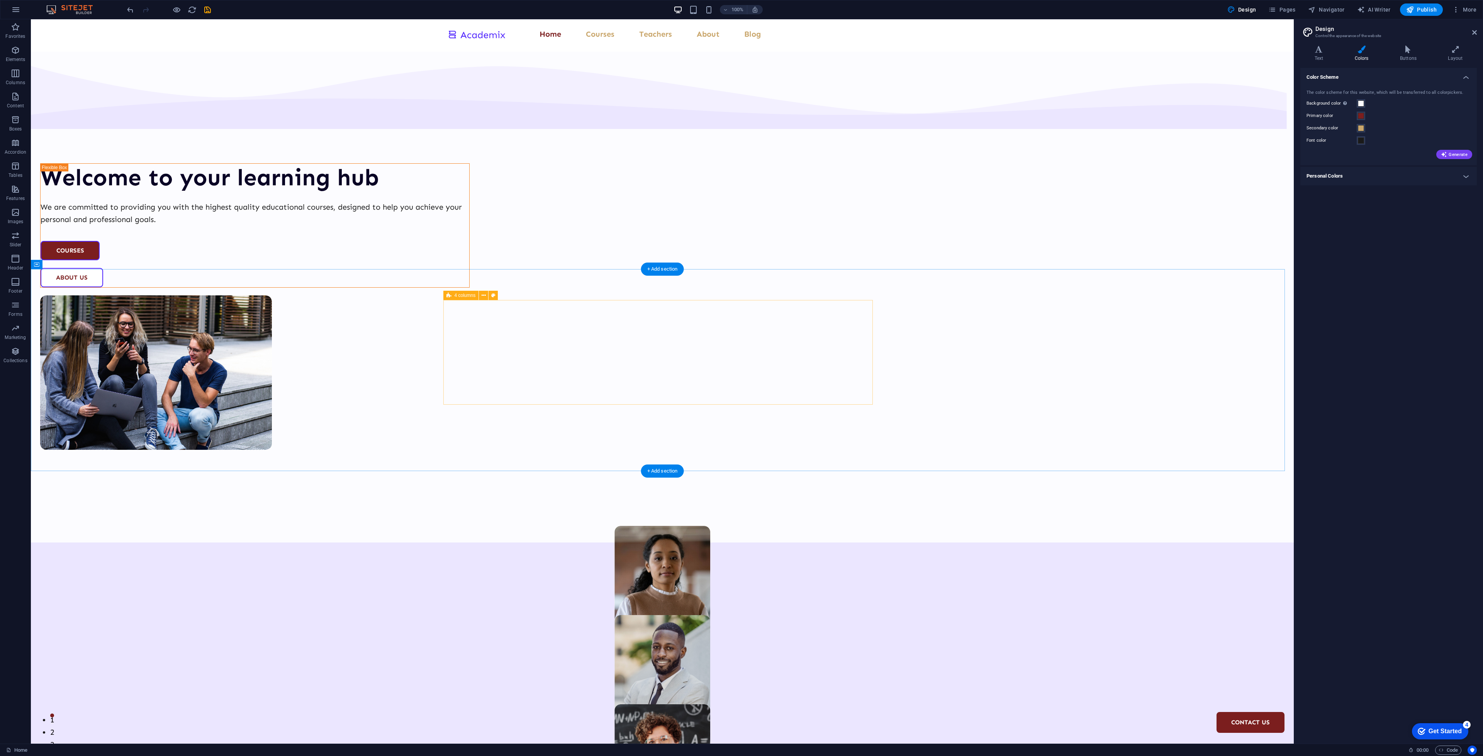
scroll to position [0, 0]
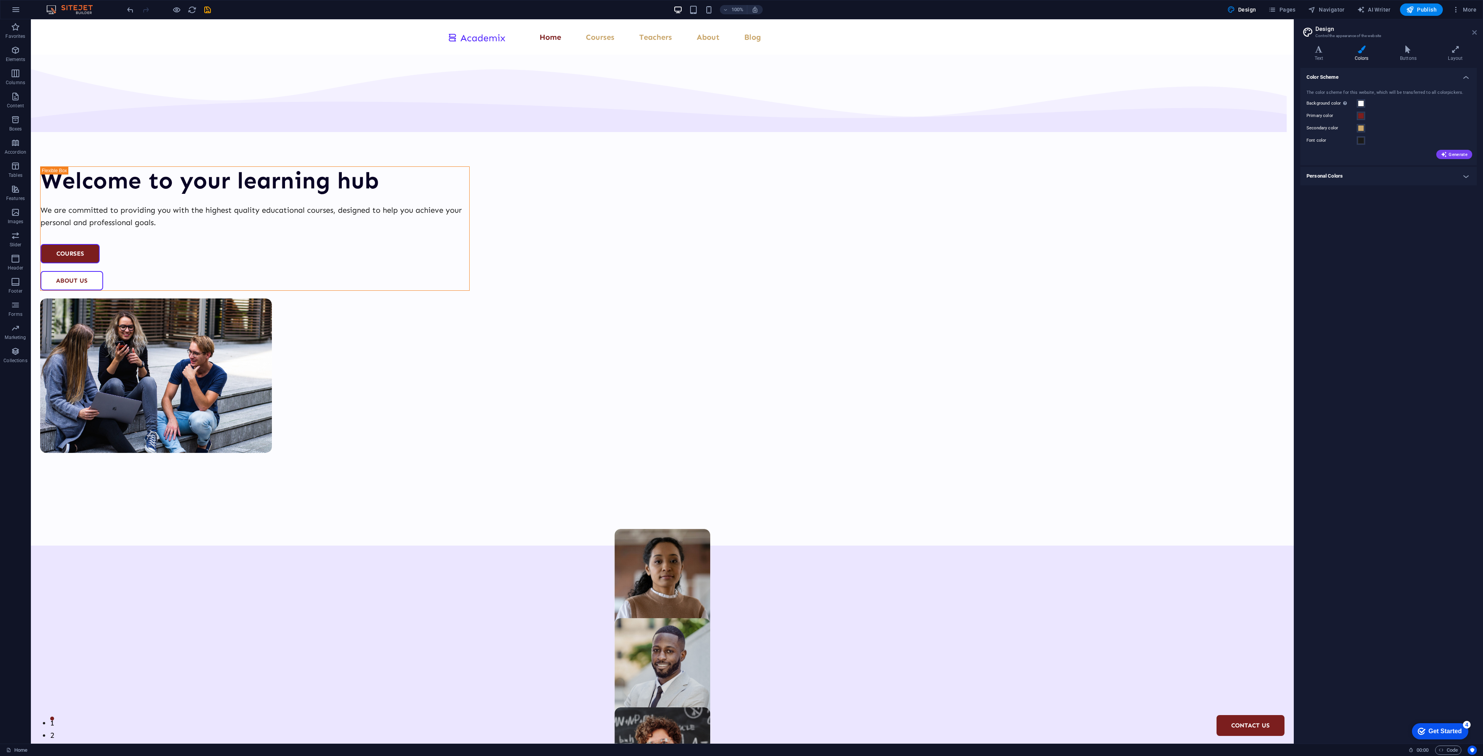
click at [1472, 31] on icon at bounding box center [1474, 32] width 5 height 6
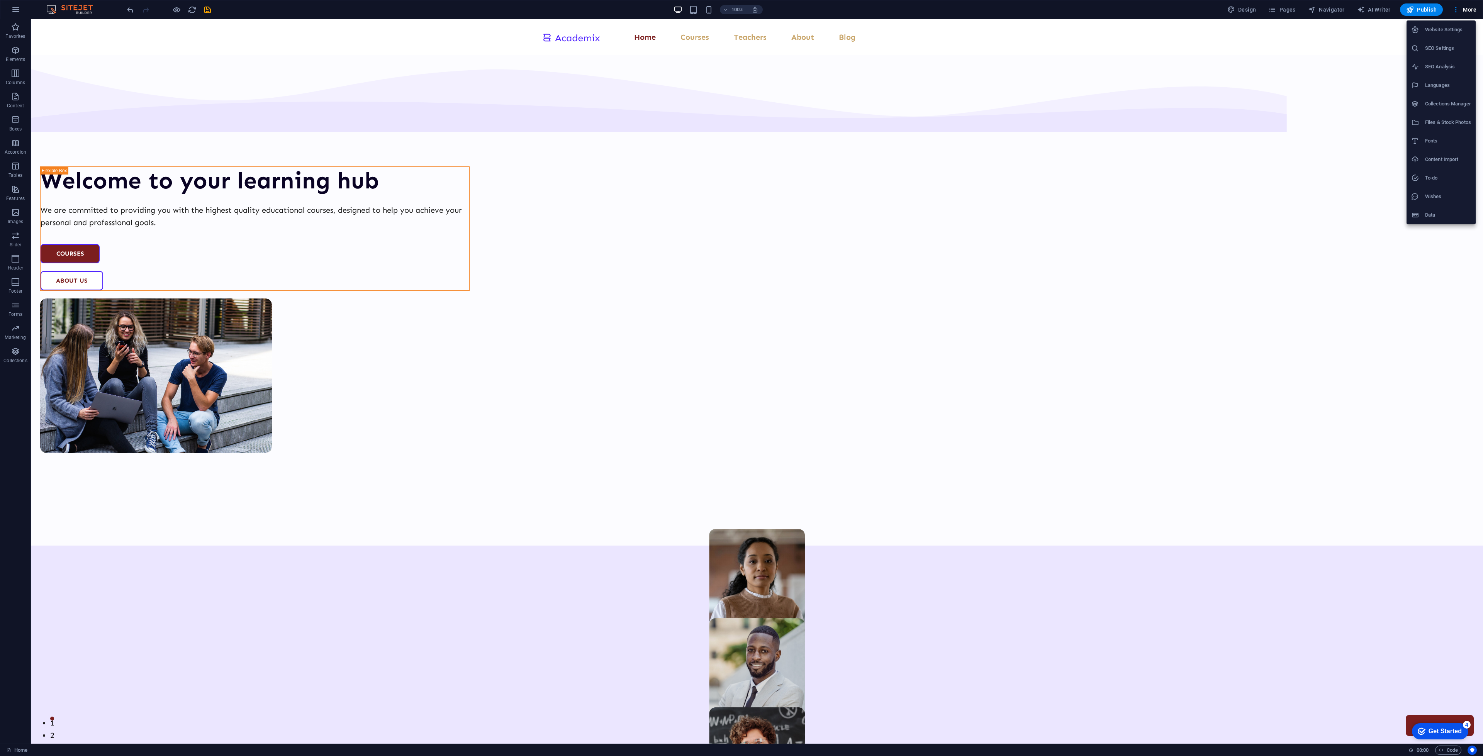
click at [1464, 9] on div at bounding box center [741, 378] width 1483 height 756
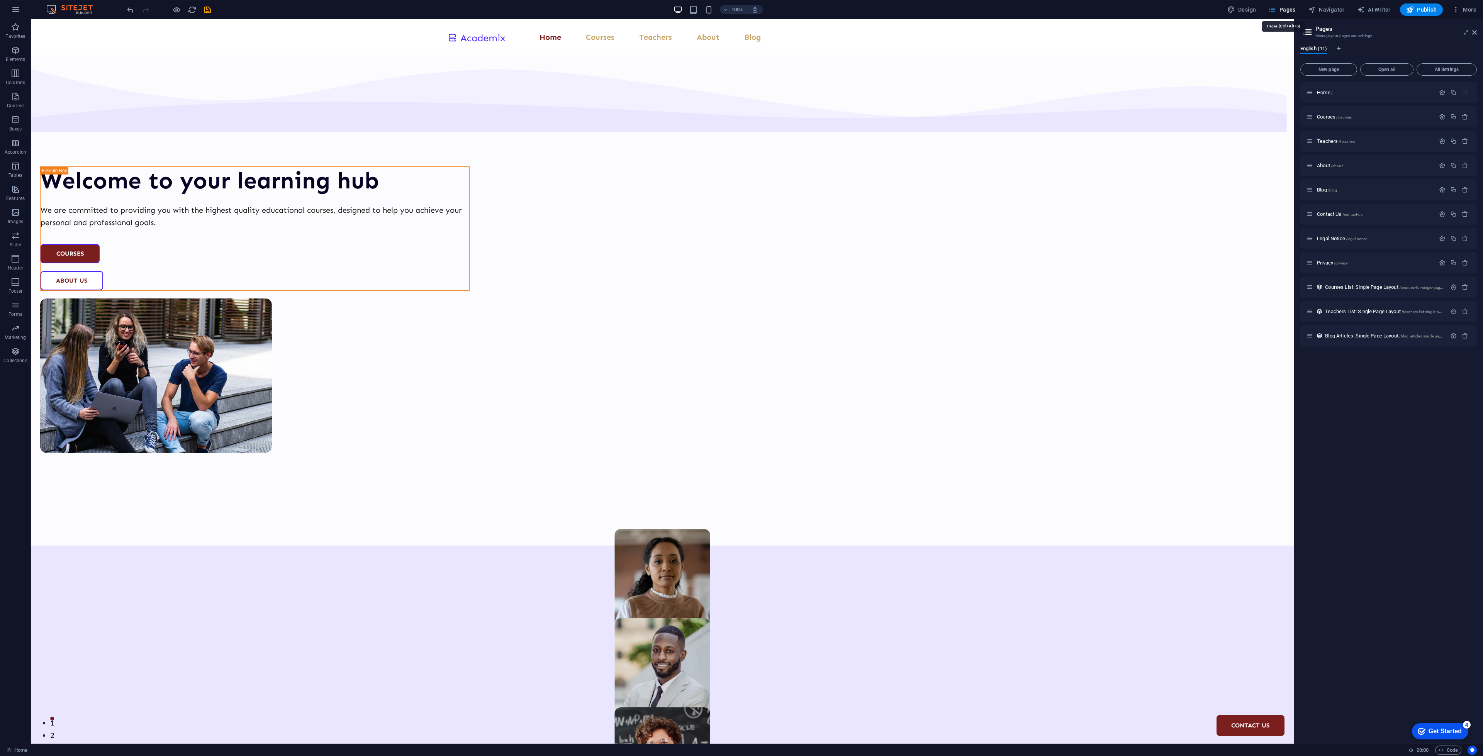
click at [1475, 33] on icon at bounding box center [1474, 32] width 5 height 6
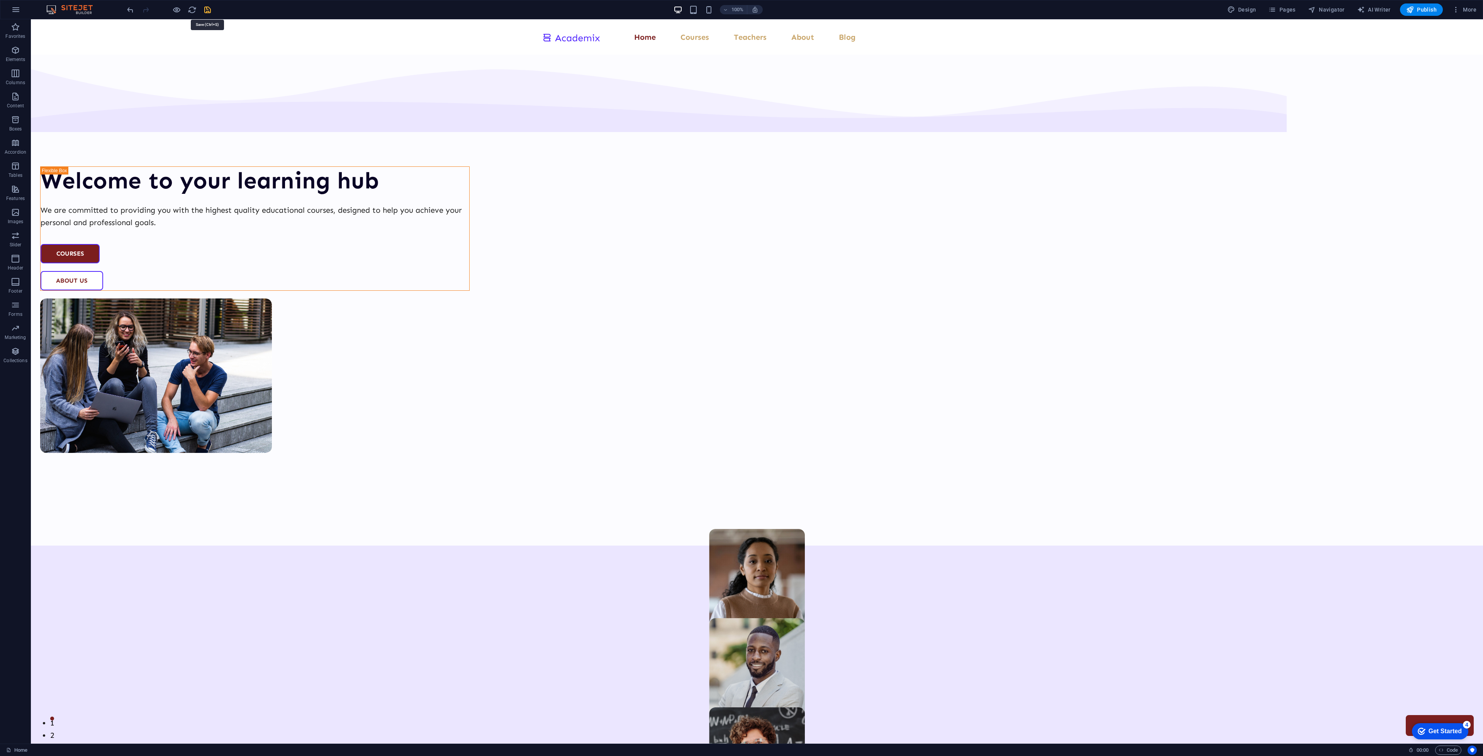
click at [22, 318] on span "Forms" at bounding box center [15, 309] width 31 height 19
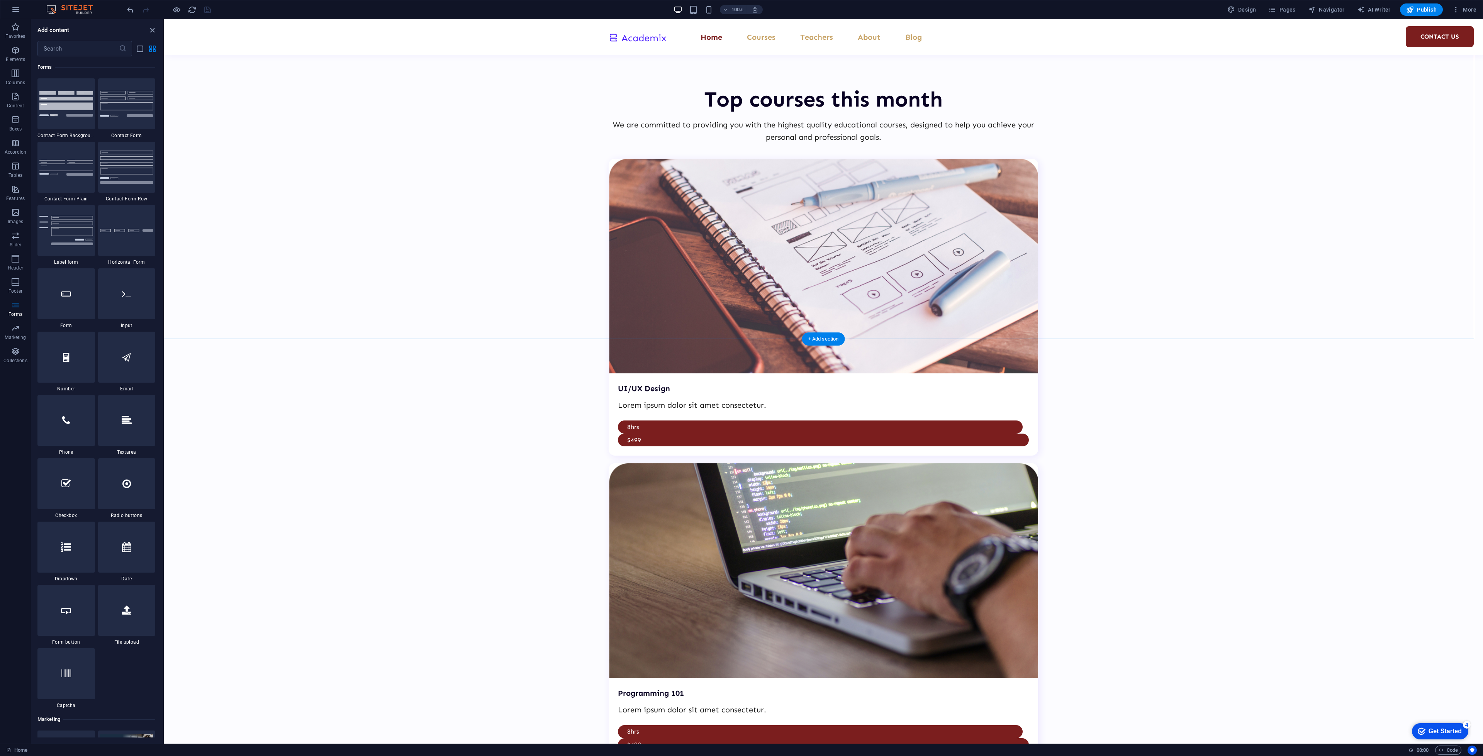
scroll to position [1911, 0]
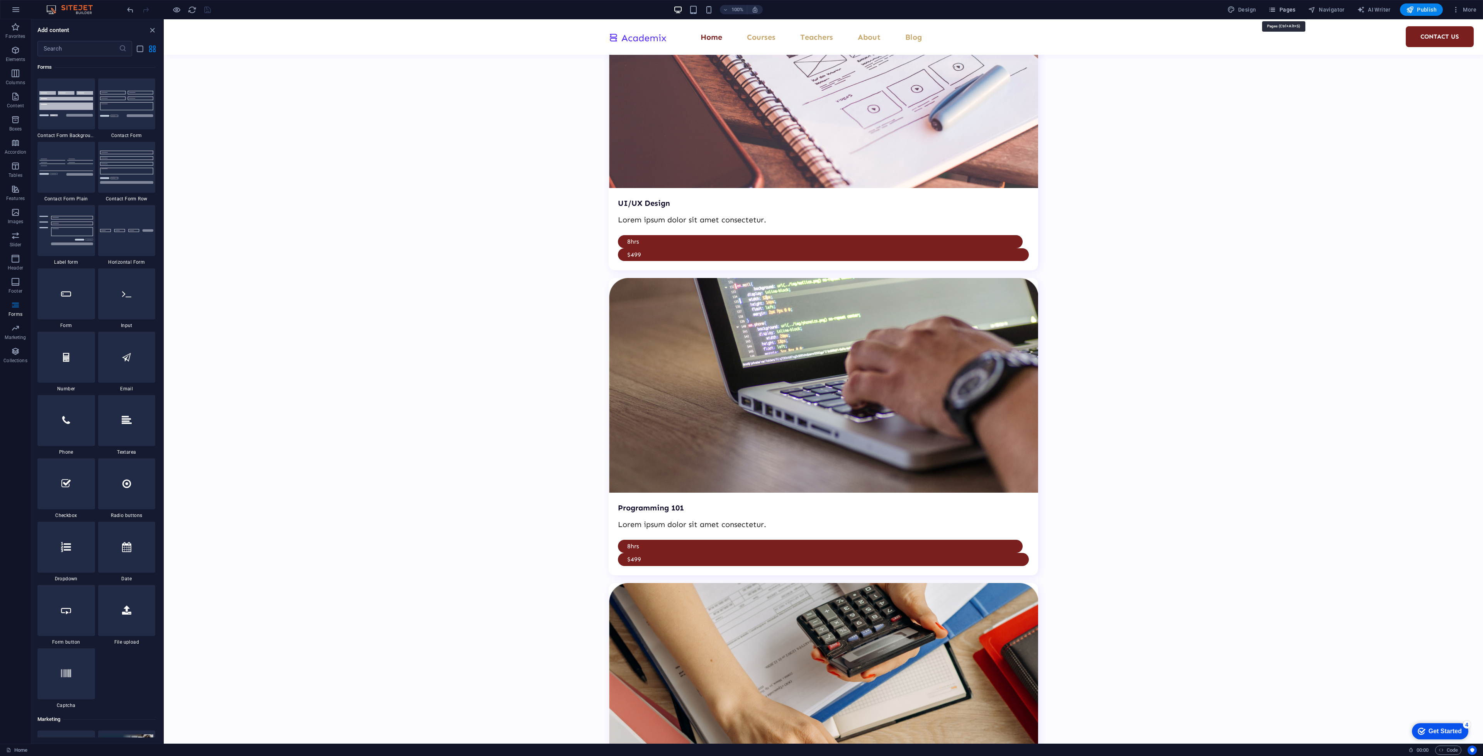
click at [874, 259] on span "Pages" at bounding box center [659, 407] width 429 height 297
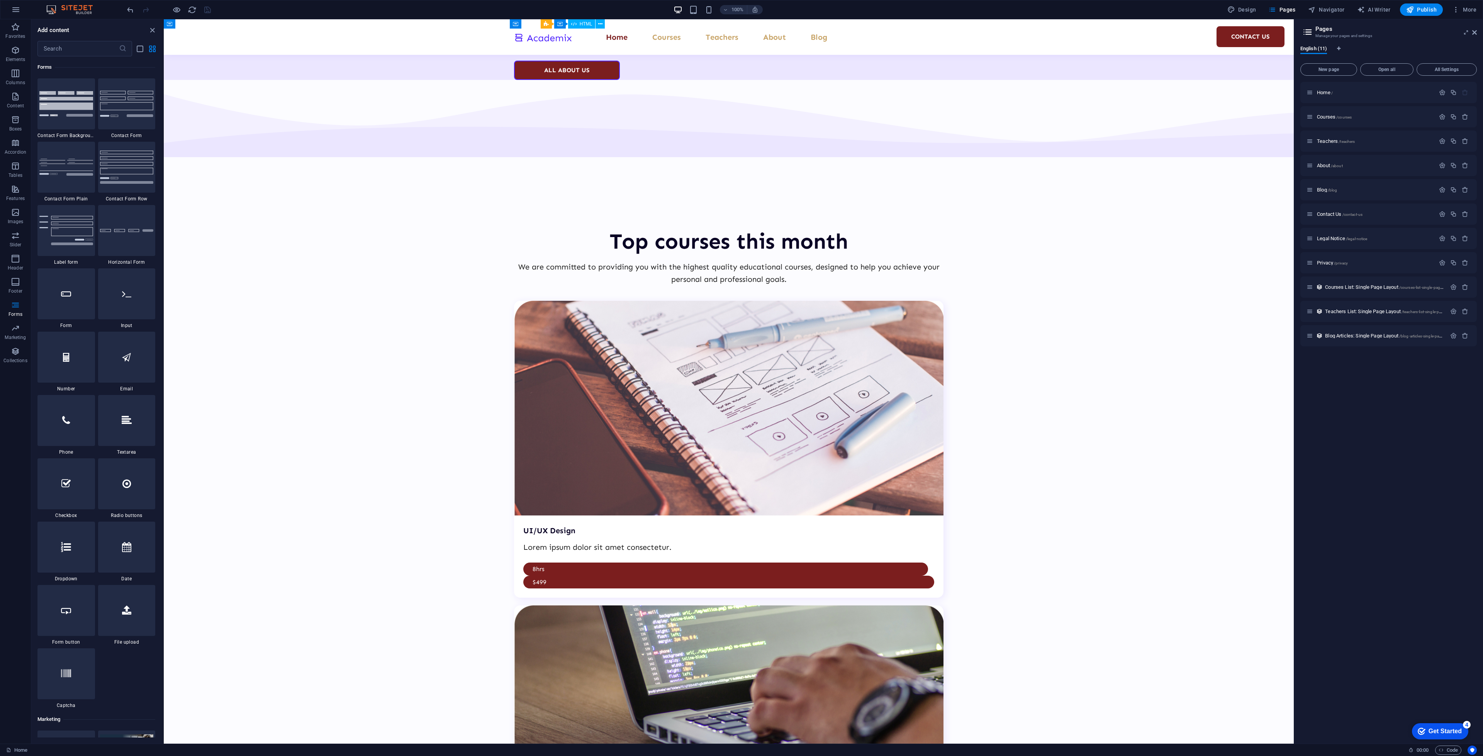
scroll to position [1815, 0]
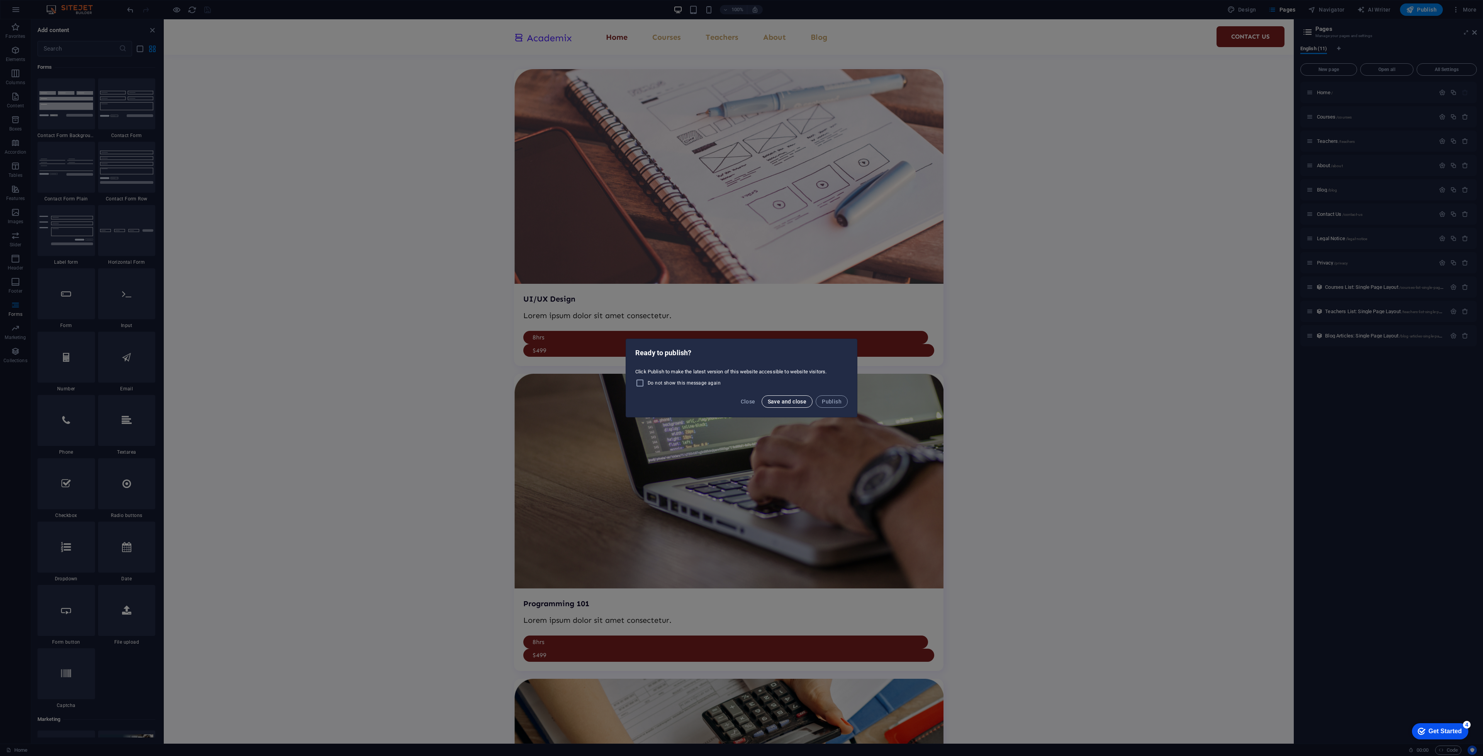
click at [802, 404] on span "Save and close" at bounding box center [787, 401] width 39 height 6
